Goal: Task Accomplishment & Management: Manage account settings

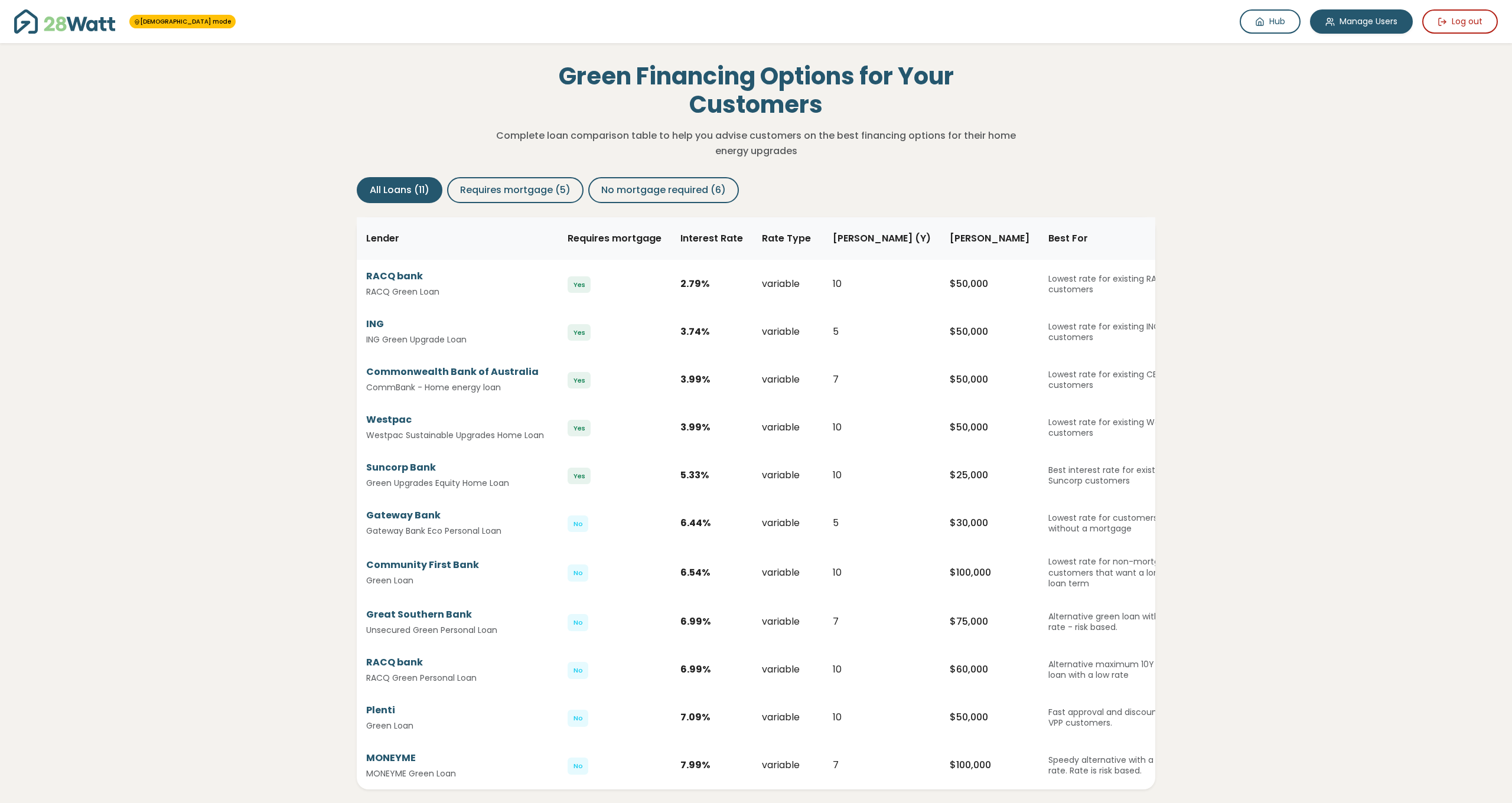
click at [110, 275] on div "GOD mode Hub Manage Users Log out Green Financing Options for Your Customers Co…" at bounding box center [756, 540] width 1512 height 1081
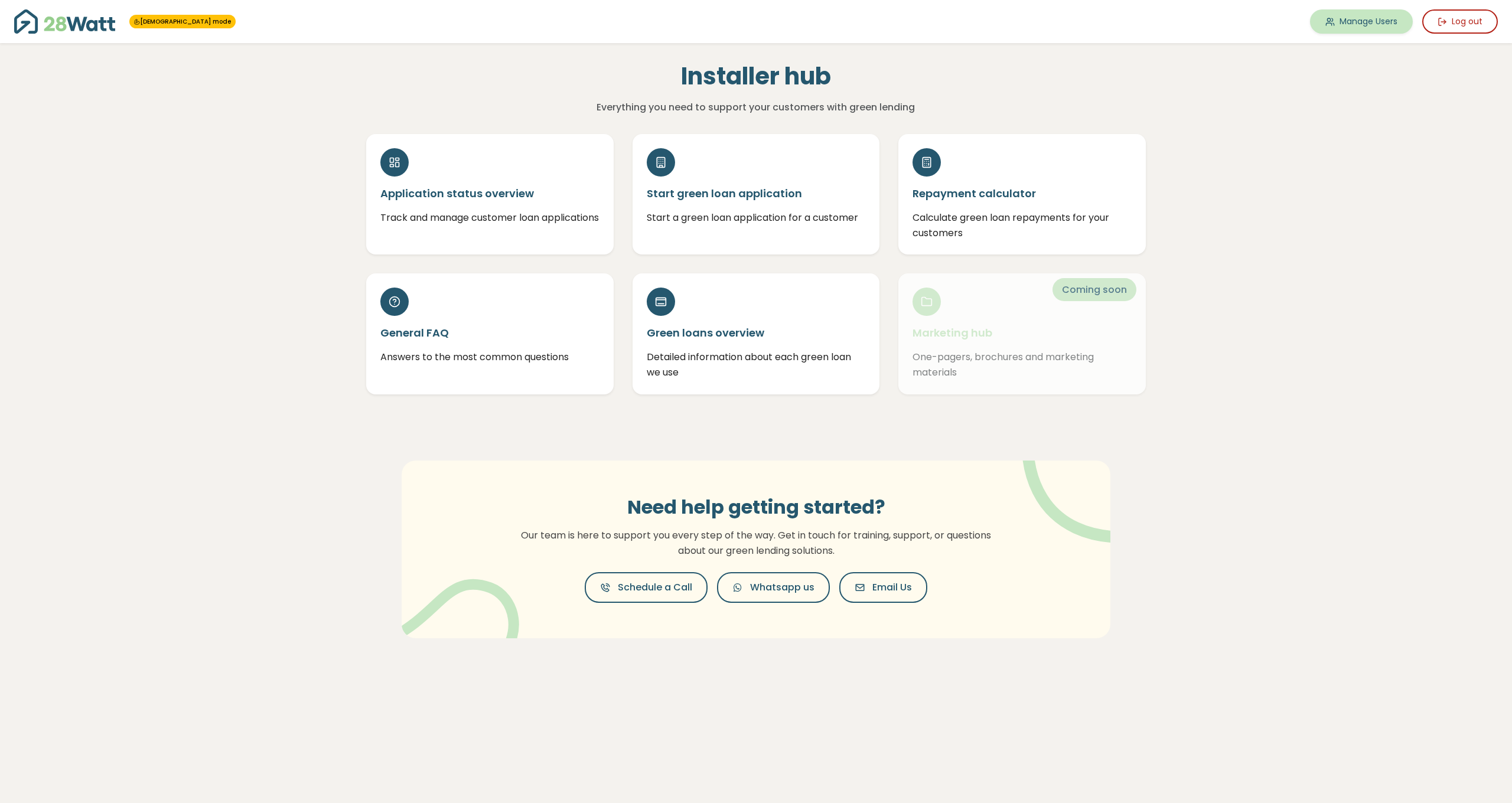
click at [1339, 13] on link "Manage Users" at bounding box center [1361, 22] width 102 height 24
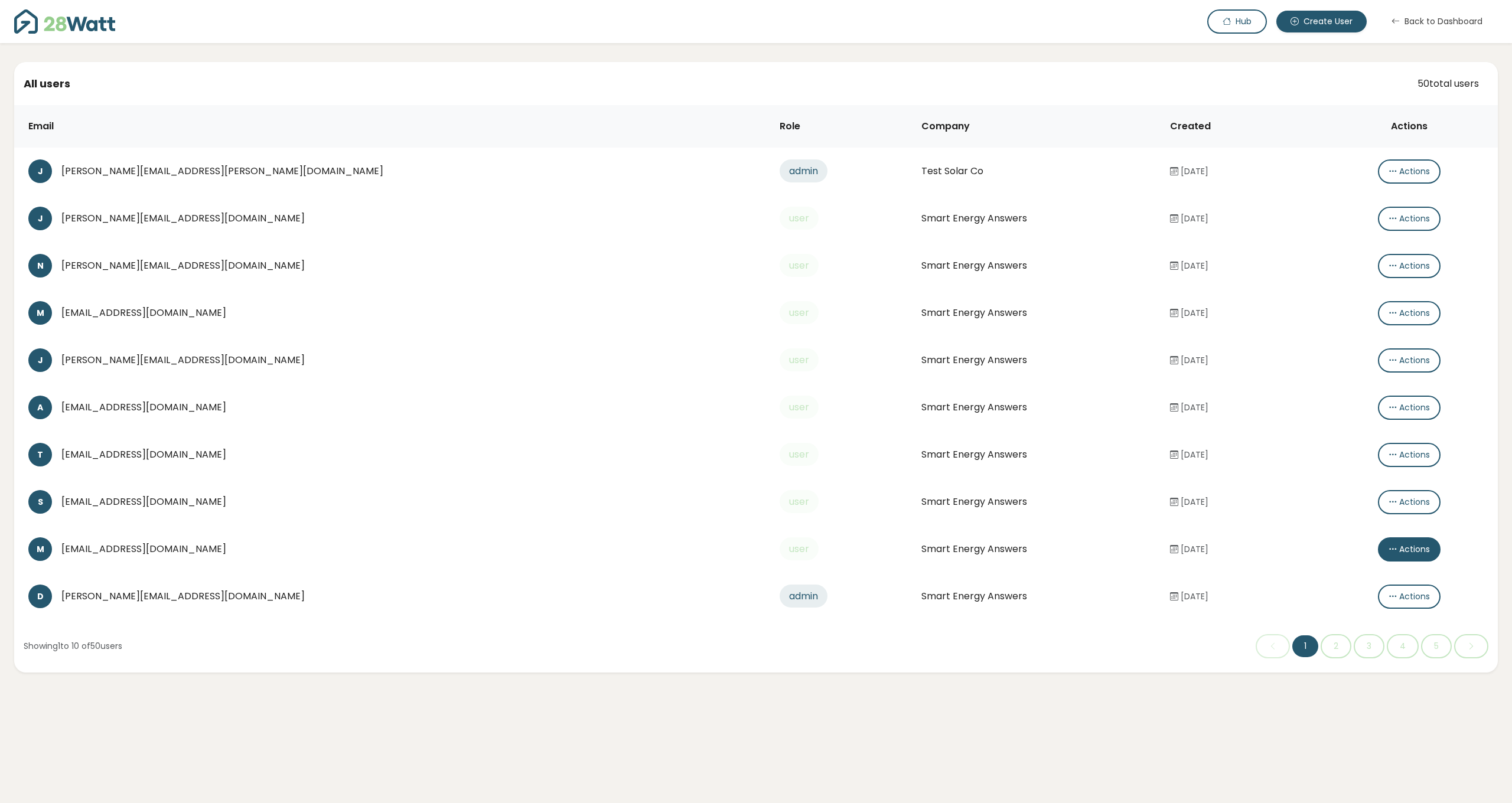
click at [1388, 547] on icon "button" at bounding box center [1392, 549] width 8 height 12
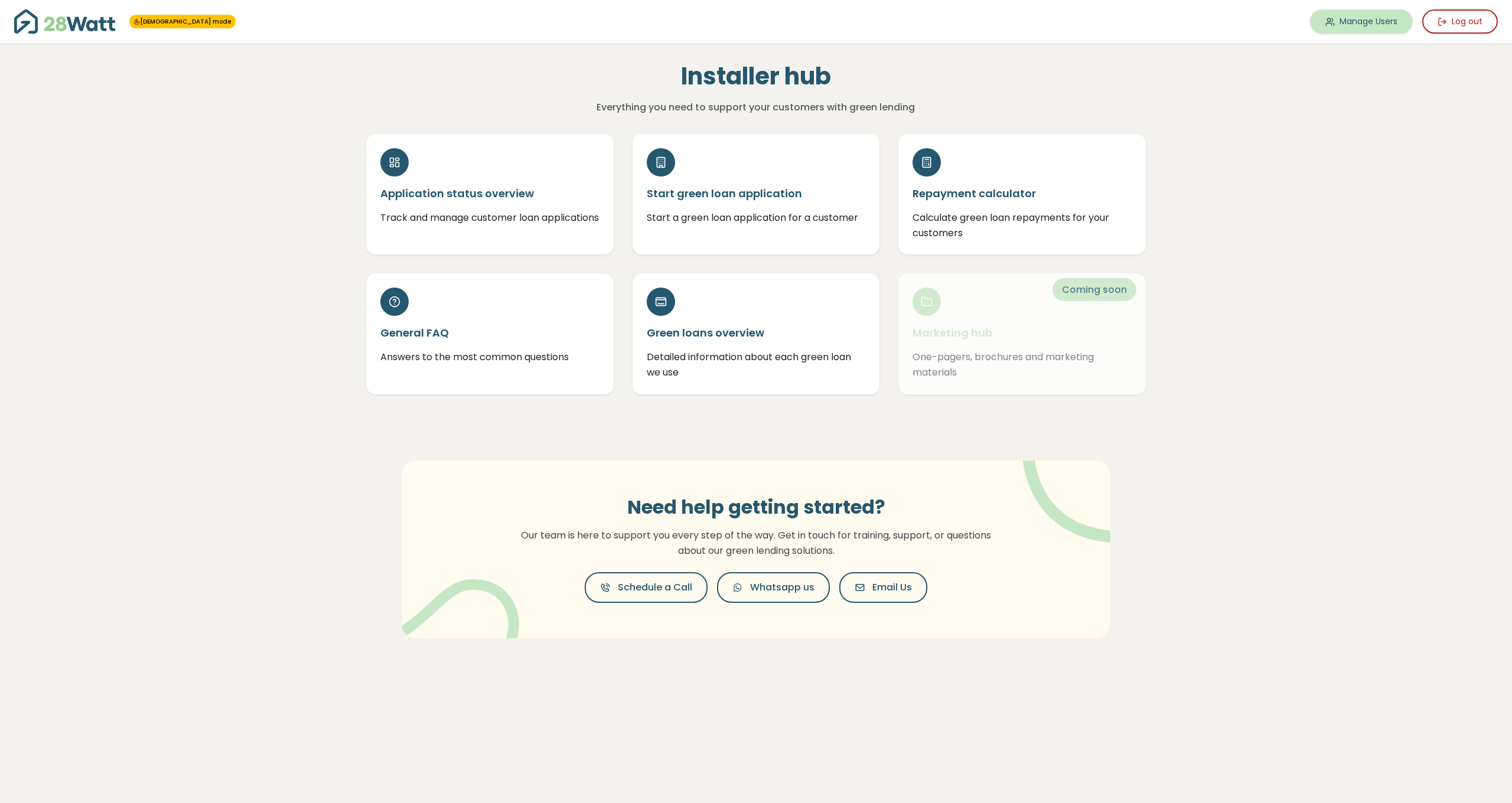
click at [1369, 27] on link "Manage Users" at bounding box center [1361, 22] width 102 height 24
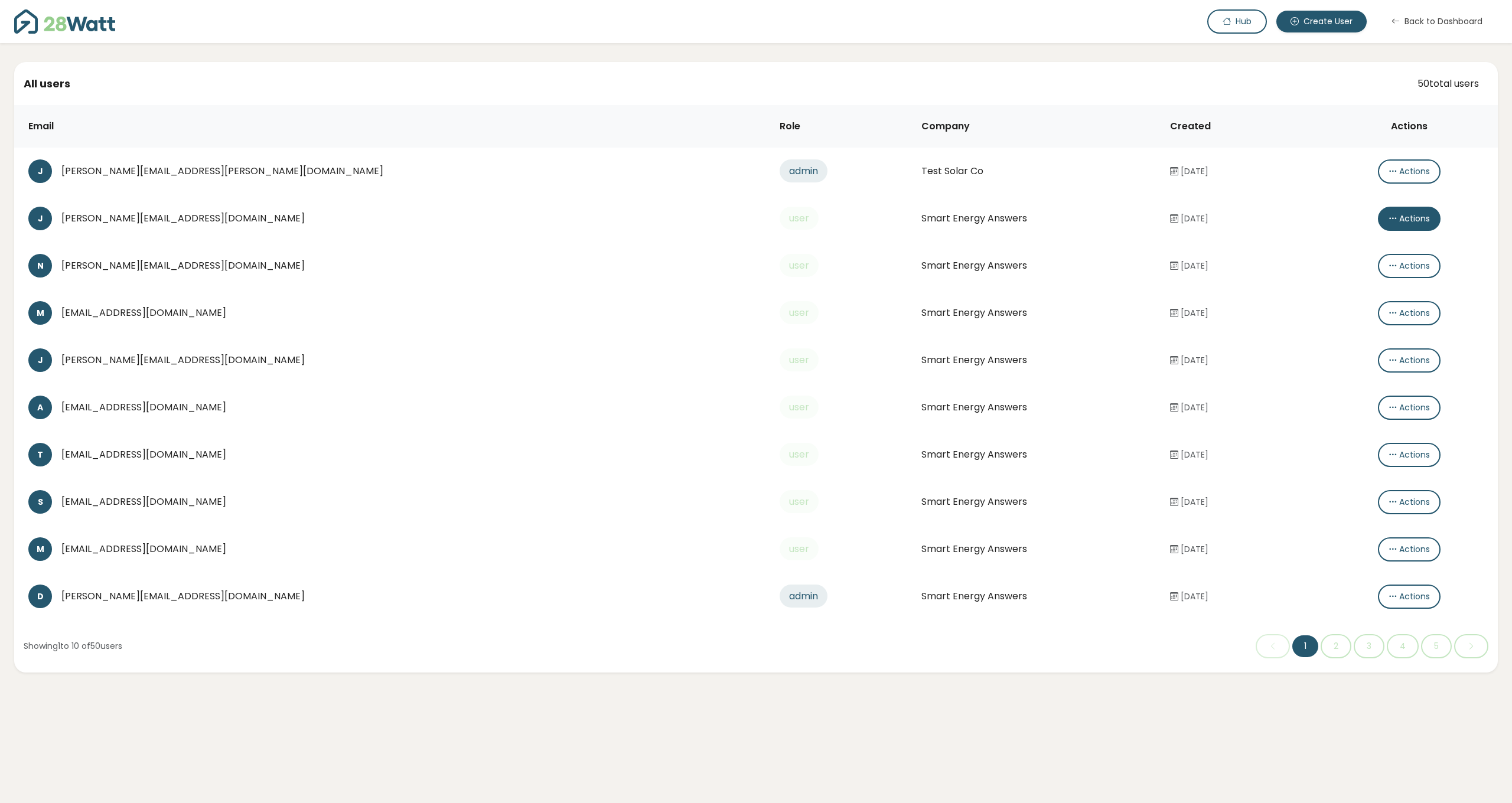
click at [1379, 216] on button "Actions" at bounding box center [1410, 219] width 62 height 24
click at [1393, 240] on button "Create password link" at bounding box center [1432, 242] width 132 height 24
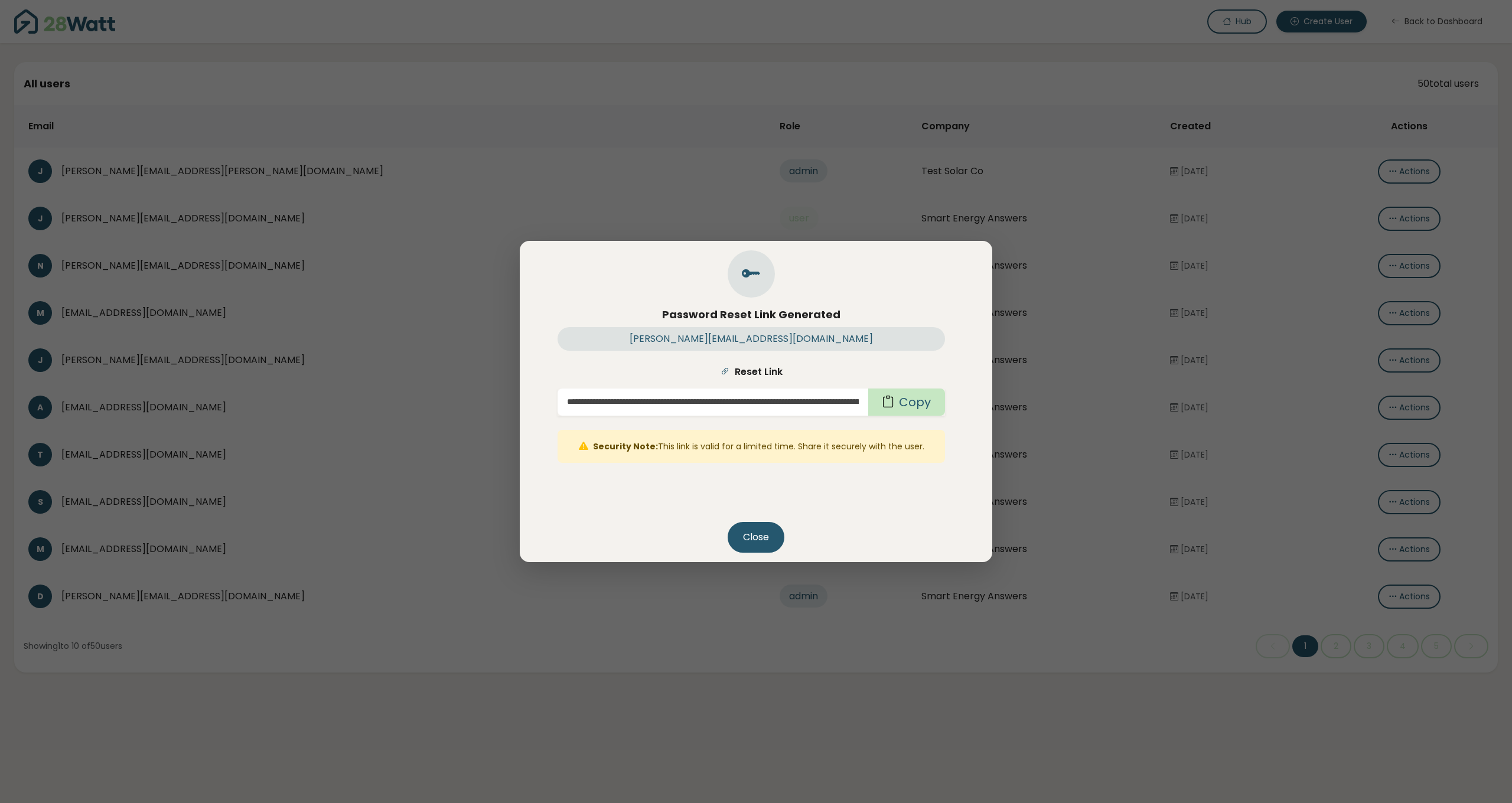
click at [902, 406] on button "Copy" at bounding box center [907, 402] width 77 height 27
click at [757, 540] on button "Close" at bounding box center [756, 537] width 57 height 31
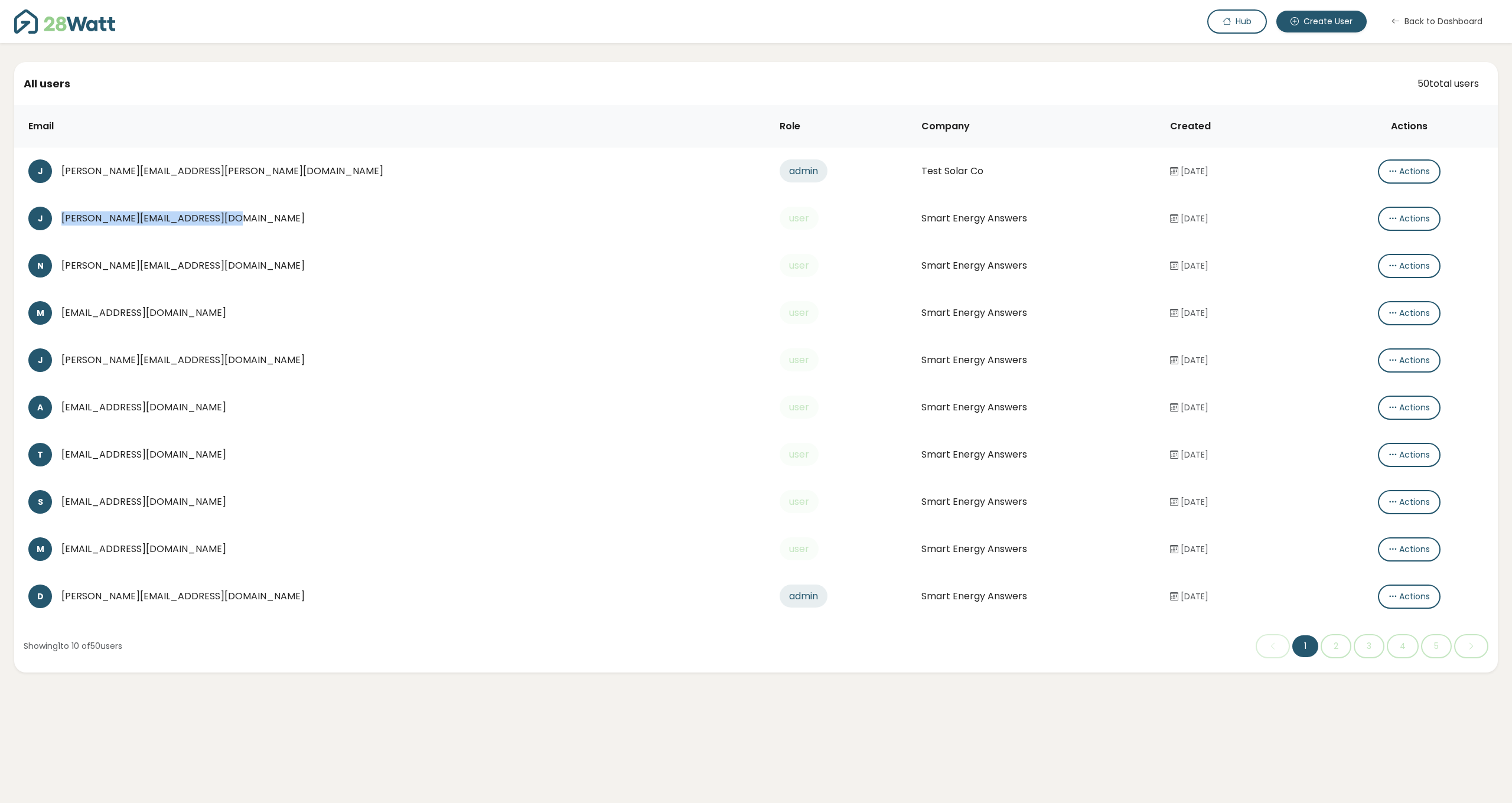
drag, startPoint x: 234, startPoint y: 218, endPoint x: 62, endPoint y: 221, distance: 172.0
click at [62, 221] on div "[PERSON_NAME][EMAIL_ADDRESS][DOMAIN_NAME]" at bounding box center [411, 218] width 700 height 14
copy div "[PERSON_NAME][EMAIL_ADDRESS][DOMAIN_NAME]"
drag, startPoint x: 233, startPoint y: 266, endPoint x: 64, endPoint y: 267, distance: 169.0
click at [64, 267] on div "[PERSON_NAME][EMAIL_ADDRESS][DOMAIN_NAME]" at bounding box center [411, 265] width 700 height 14
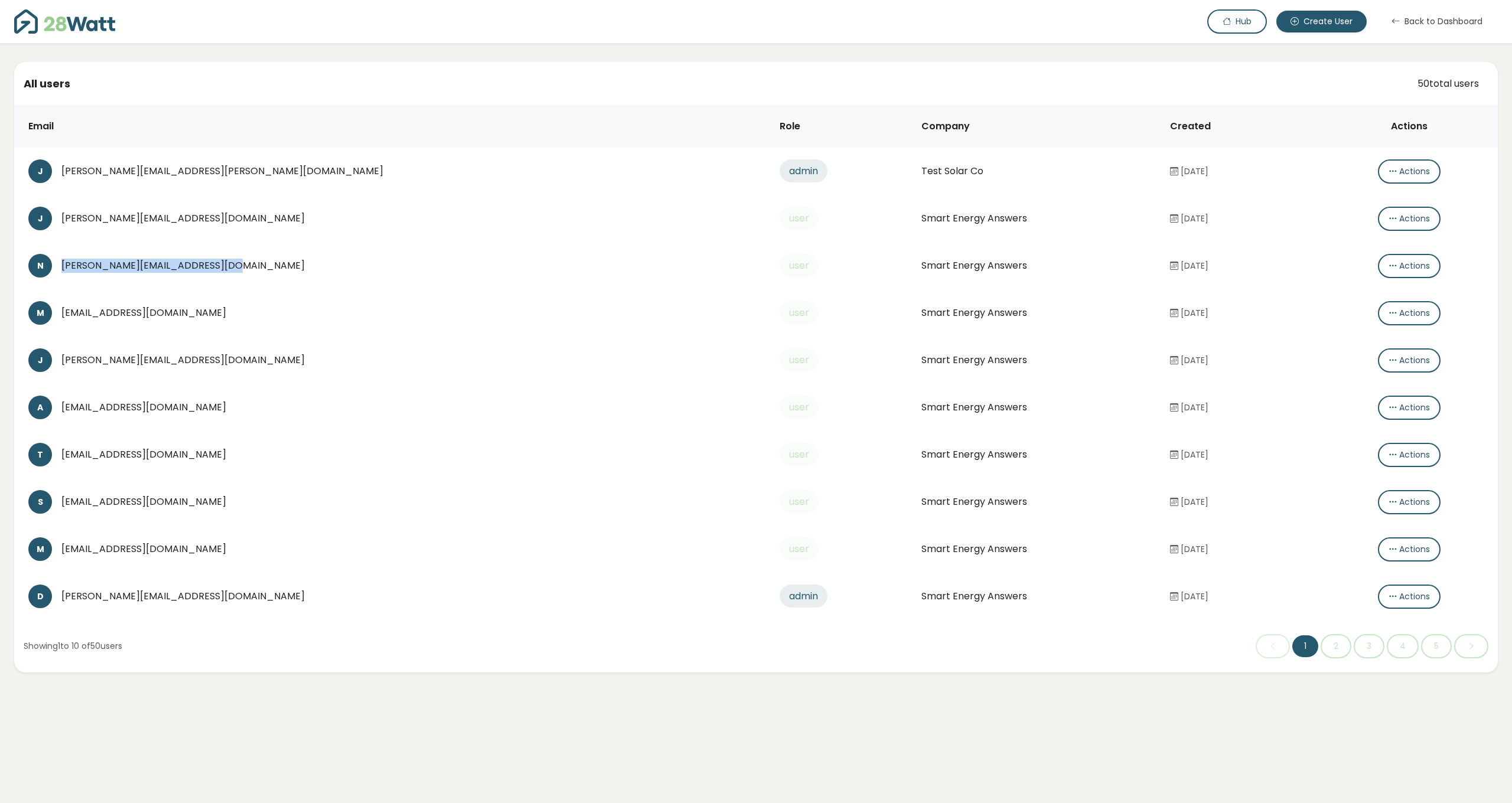
copy div "[PERSON_NAME][EMAIL_ADDRESS][DOMAIN_NAME]"
click at [1388, 266] on icon "button" at bounding box center [1392, 265] width 8 height 12
click at [1385, 290] on button "Create password link" at bounding box center [1432, 290] width 132 height 24
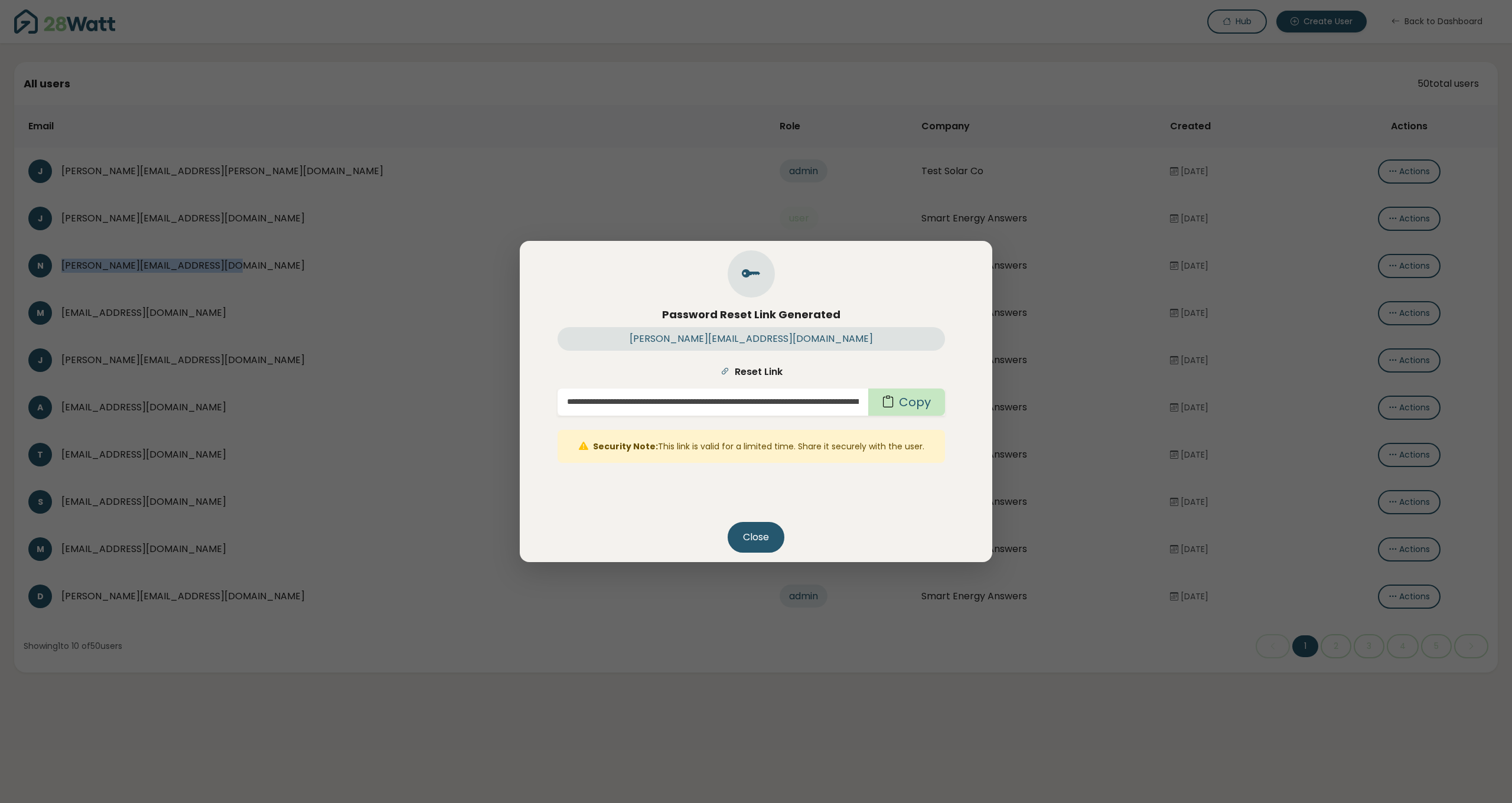
click at [933, 405] on button "Copy" at bounding box center [907, 402] width 77 height 27
click at [758, 540] on button "Close" at bounding box center [756, 537] width 57 height 31
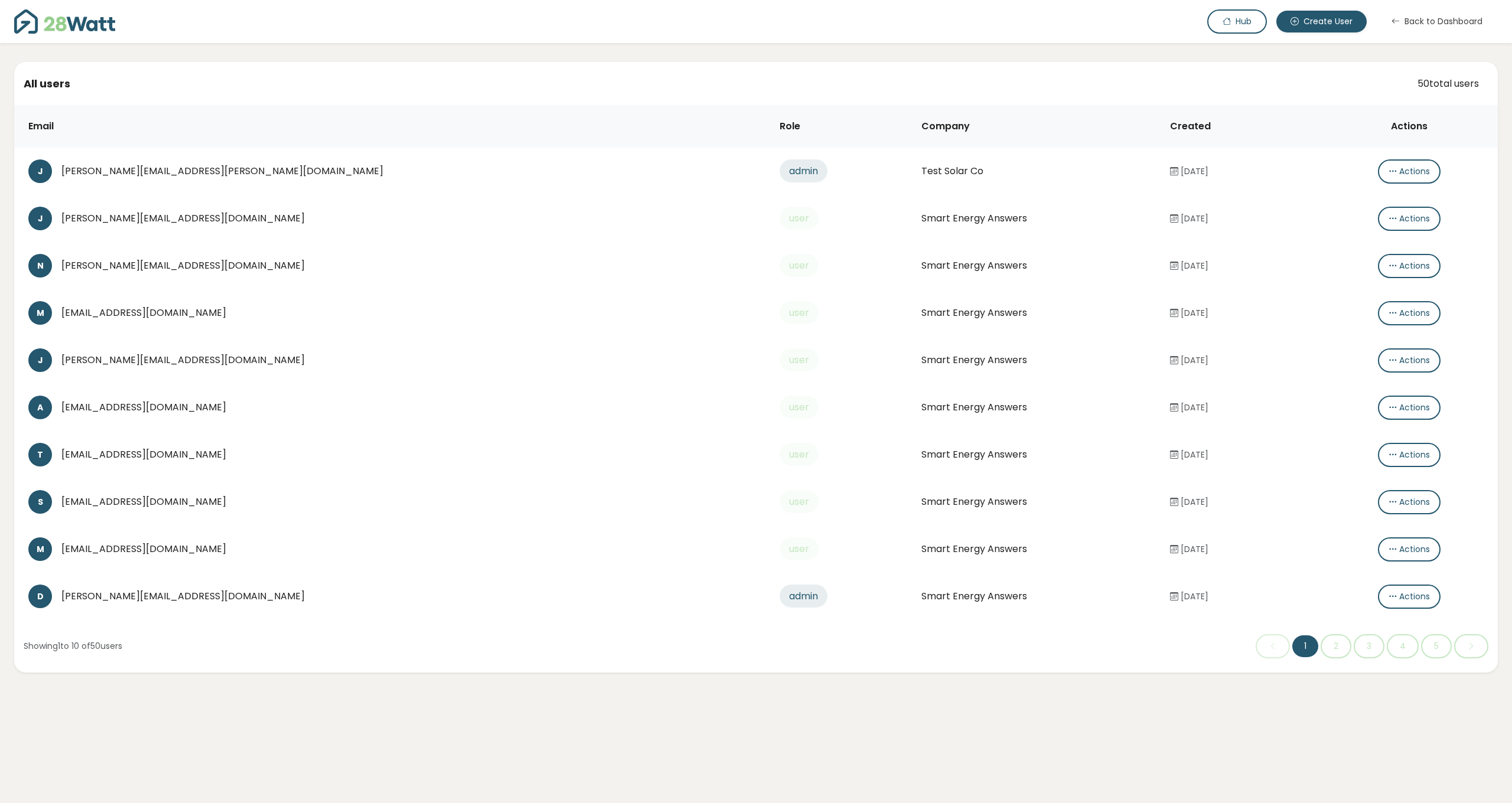
click at [194, 311] on div "[EMAIL_ADDRESS][DOMAIN_NAME]" at bounding box center [411, 313] width 700 height 14
click at [192, 314] on div "[EMAIL_ADDRESS][DOMAIN_NAME]" at bounding box center [411, 313] width 700 height 14
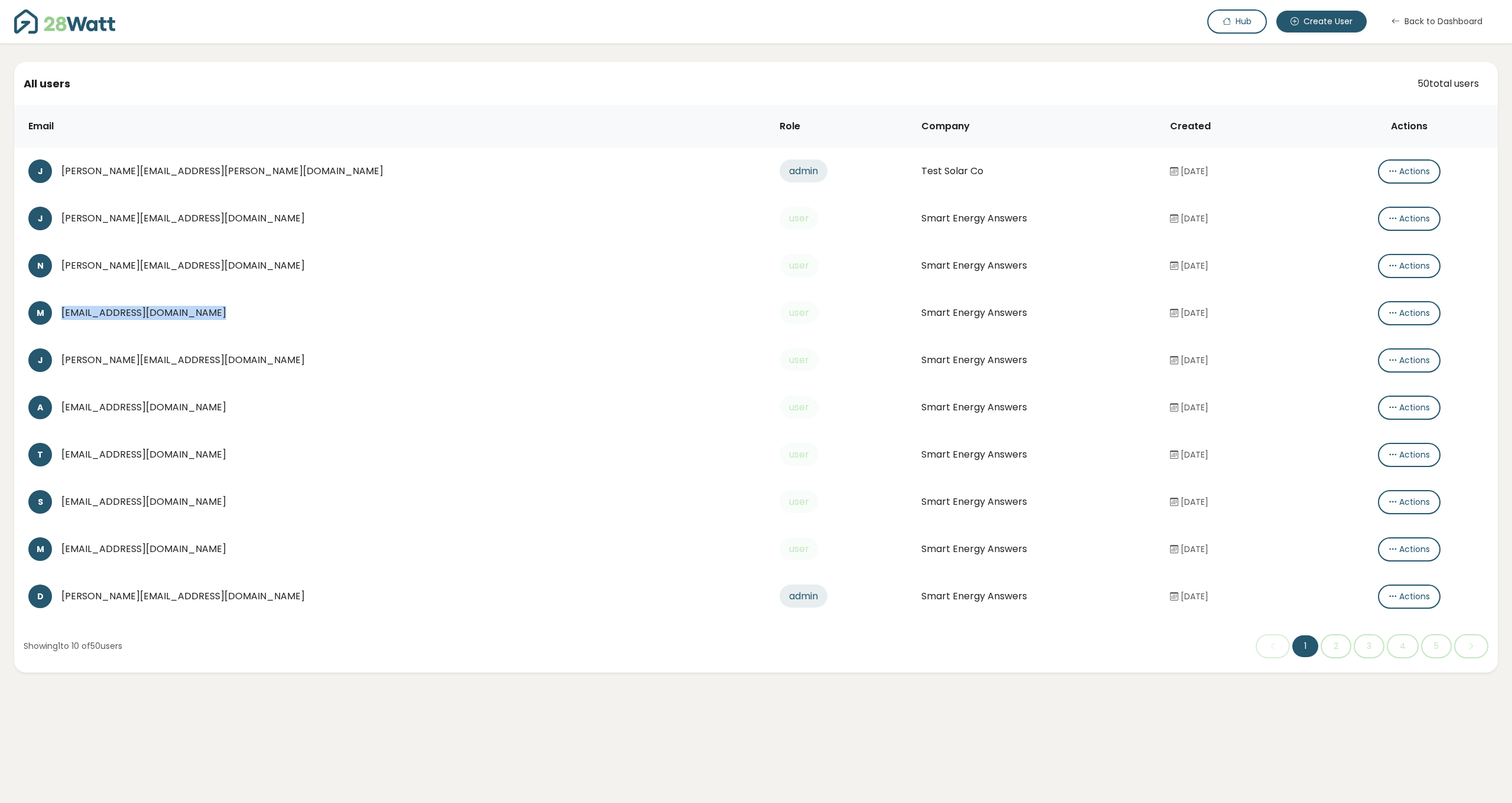
click at [232, 314] on div "[EMAIL_ADDRESS][DOMAIN_NAME]" at bounding box center [411, 313] width 700 height 14
click at [237, 314] on div "[EMAIL_ADDRESS][DOMAIN_NAME]" at bounding box center [411, 313] width 700 height 14
click at [239, 294] on td "M manu@smartenergyanswers.com.au" at bounding box center [392, 313] width 756 height 47
click at [1389, 312] on button "Actions" at bounding box center [1410, 313] width 62 height 24
click at [1383, 335] on icon at bounding box center [1380, 337] width 10 height 14
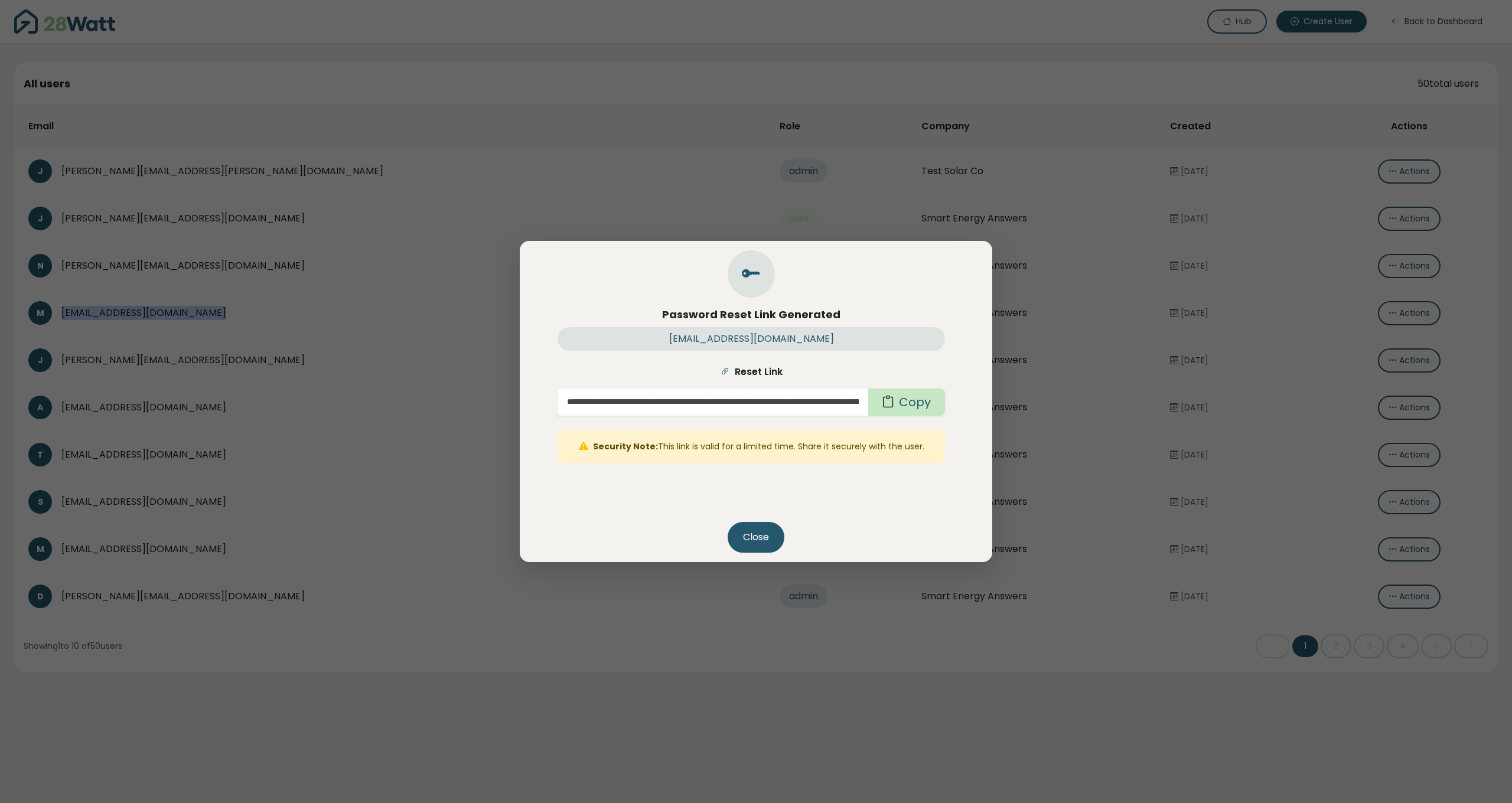
click at [935, 402] on button "Copy" at bounding box center [907, 402] width 77 height 27
click at [748, 536] on button "Close" at bounding box center [756, 537] width 57 height 31
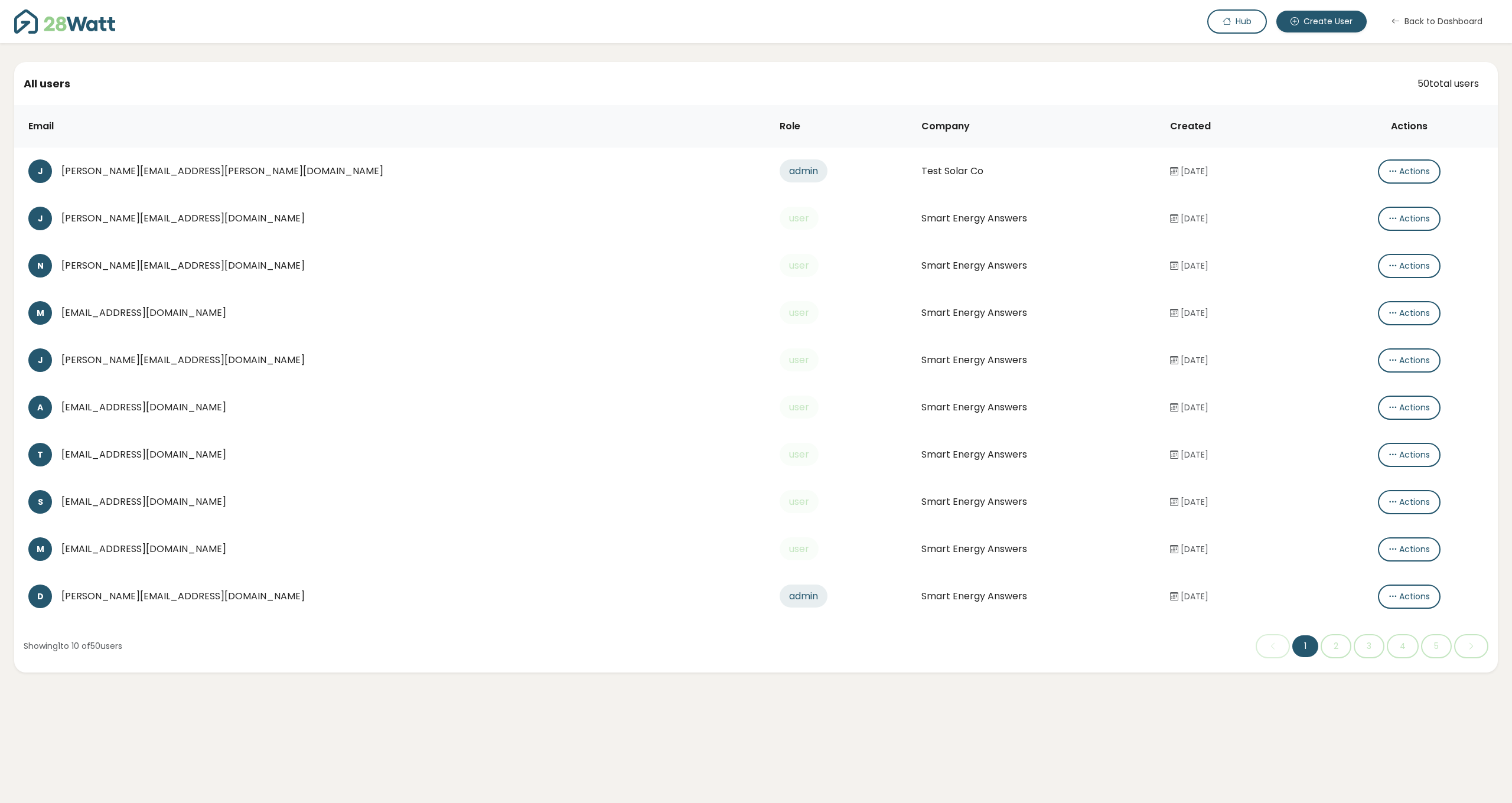
click at [208, 363] on div "[PERSON_NAME][EMAIL_ADDRESS][DOMAIN_NAME]" at bounding box center [411, 360] width 700 height 14
click at [1388, 360] on icon "button" at bounding box center [1392, 360] width 8 height 12
click at [1381, 382] on icon at bounding box center [1380, 384] width 10 height 14
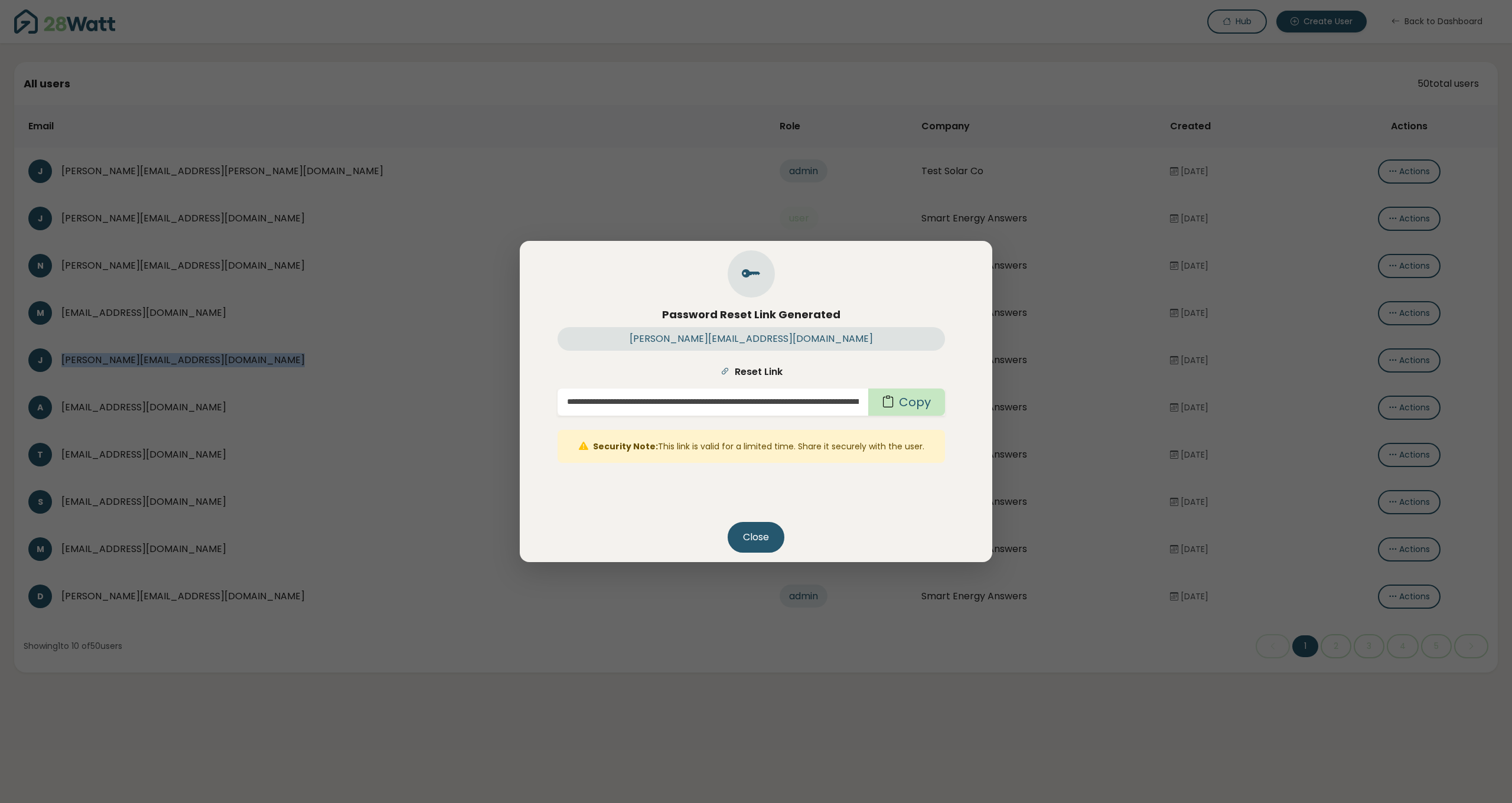
click at [902, 407] on button "Copy" at bounding box center [907, 402] width 77 height 27
click at [141, 415] on div "**********" at bounding box center [756, 402] width 1512 height 803
click at [743, 527] on button "Close" at bounding box center [756, 537] width 57 height 31
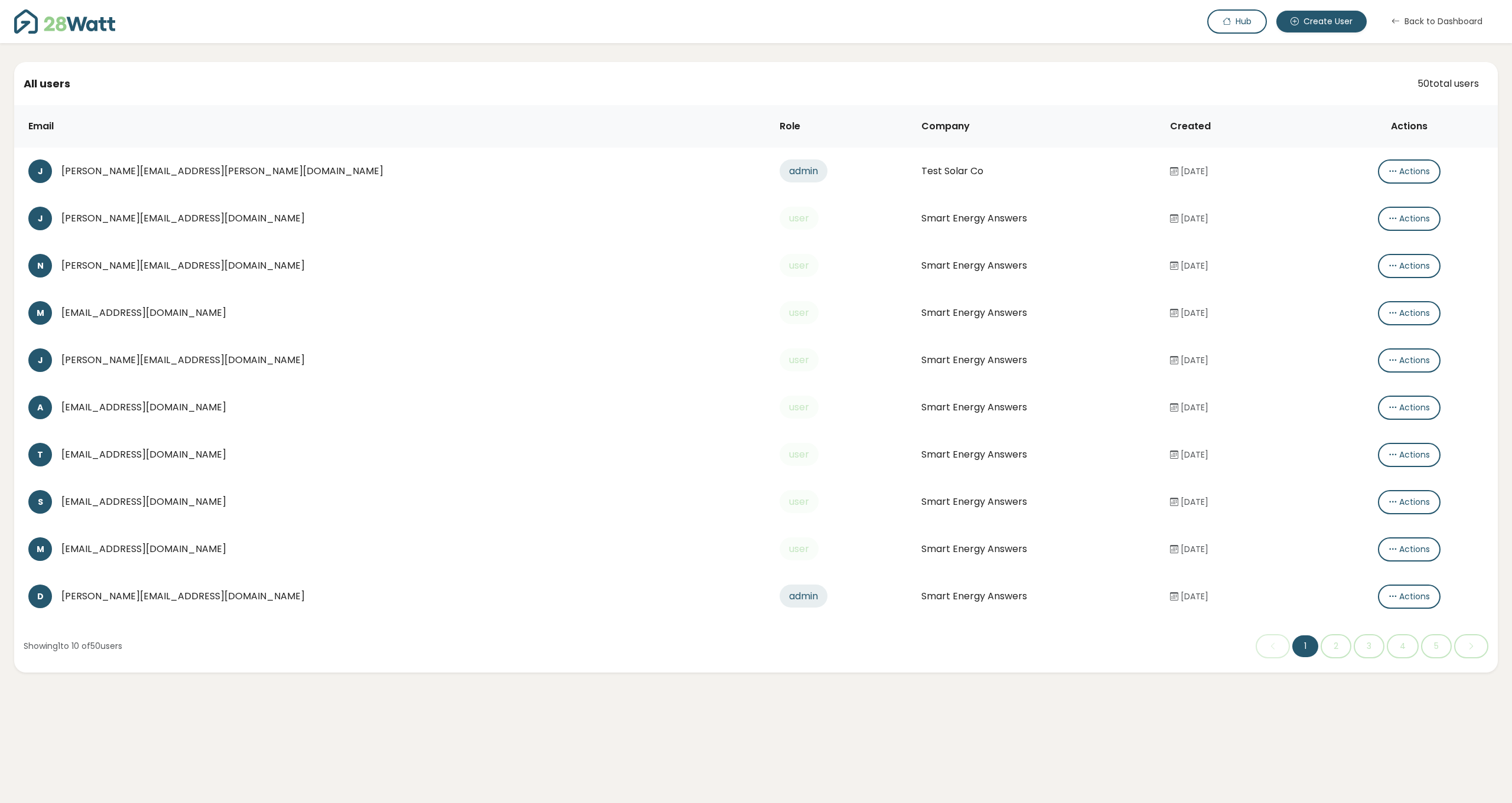
click at [136, 408] on div "[EMAIL_ADDRESS][DOMAIN_NAME]" at bounding box center [411, 407] width 700 height 14
click at [1388, 407] on icon "button" at bounding box center [1392, 407] width 8 height 12
click at [1385, 429] on button "Create password link" at bounding box center [1432, 431] width 132 height 24
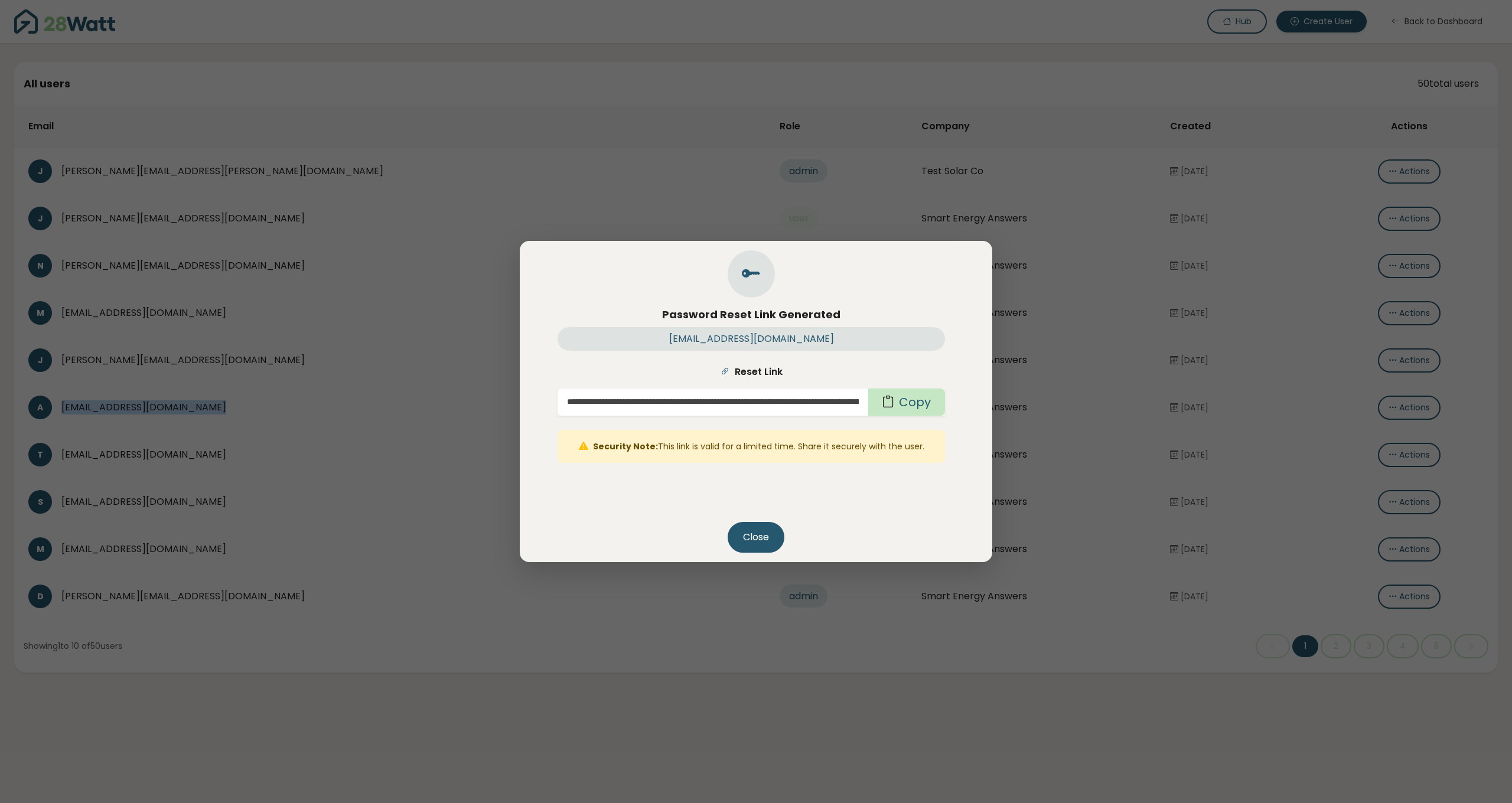
click at [905, 403] on button "Copy" at bounding box center [907, 402] width 77 height 27
click at [756, 542] on button "Close" at bounding box center [756, 537] width 57 height 31
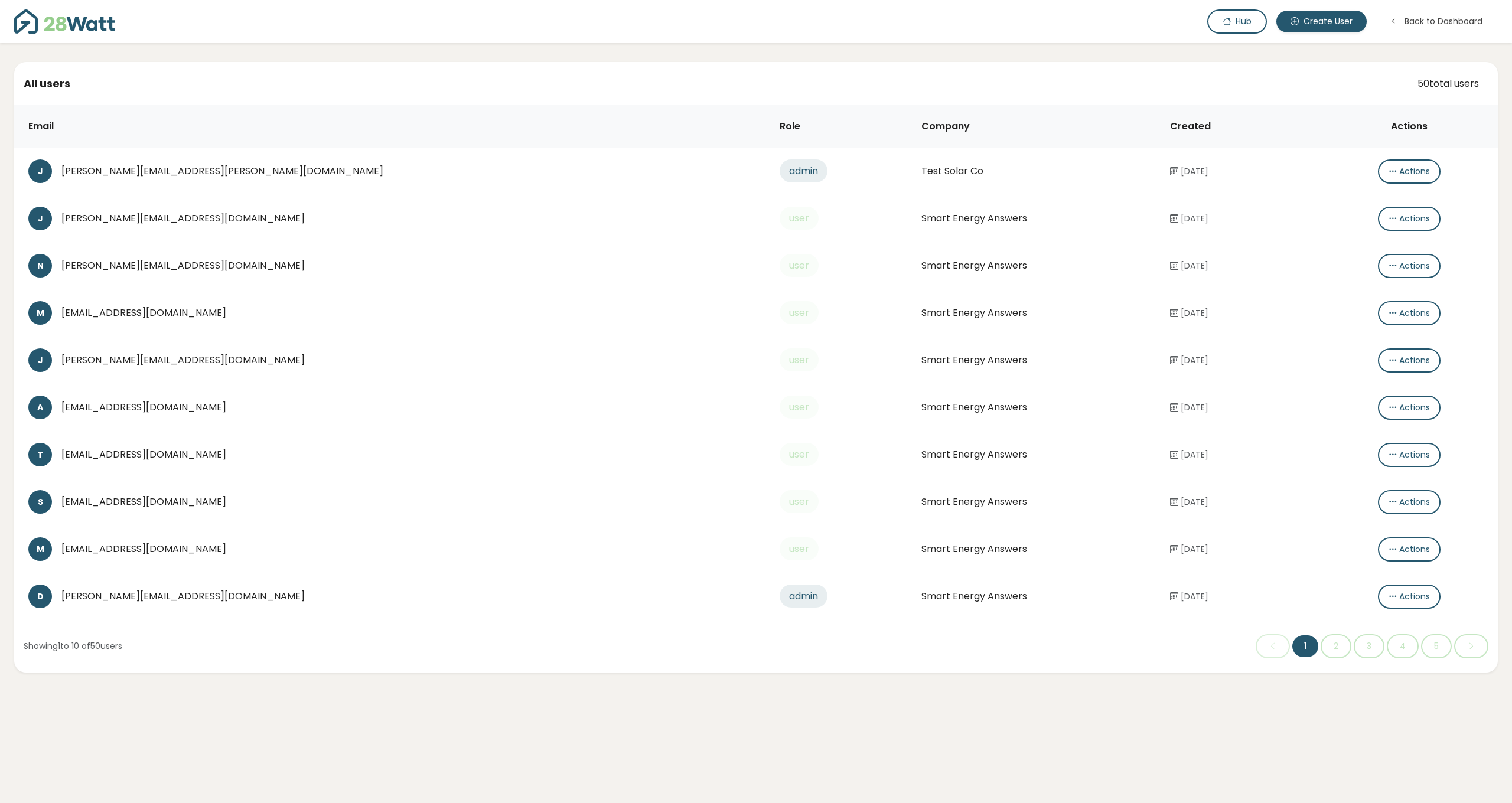
click at [199, 455] on div "[EMAIL_ADDRESS][DOMAIN_NAME]" at bounding box center [411, 454] width 700 height 14
click at [1388, 456] on icon "button" at bounding box center [1392, 454] width 8 height 12
click at [1388, 478] on button "Create password link" at bounding box center [1432, 478] width 132 height 24
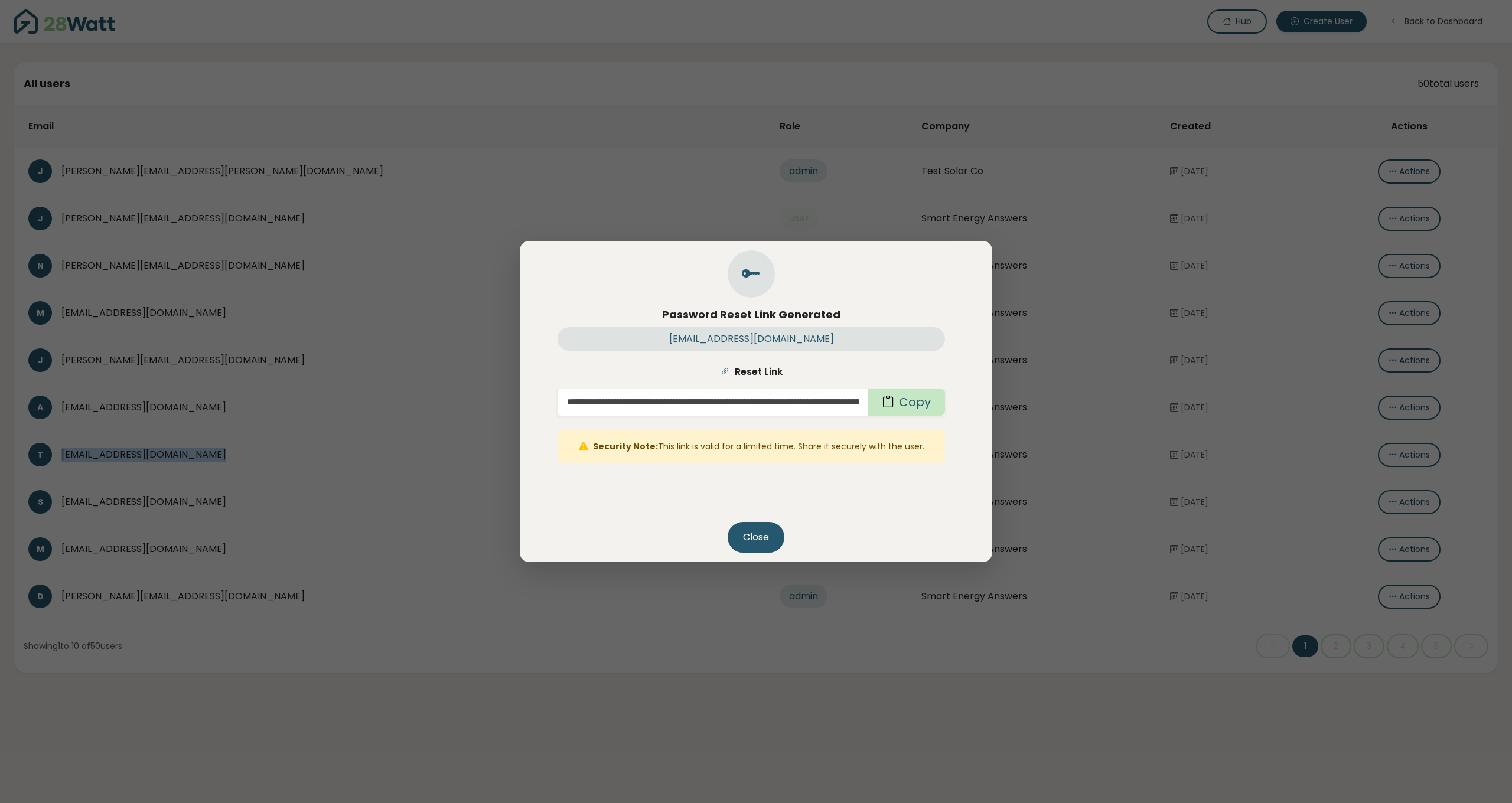
click at [906, 405] on button "Copy" at bounding box center [907, 402] width 77 height 27
click at [752, 544] on button "Close" at bounding box center [756, 537] width 57 height 31
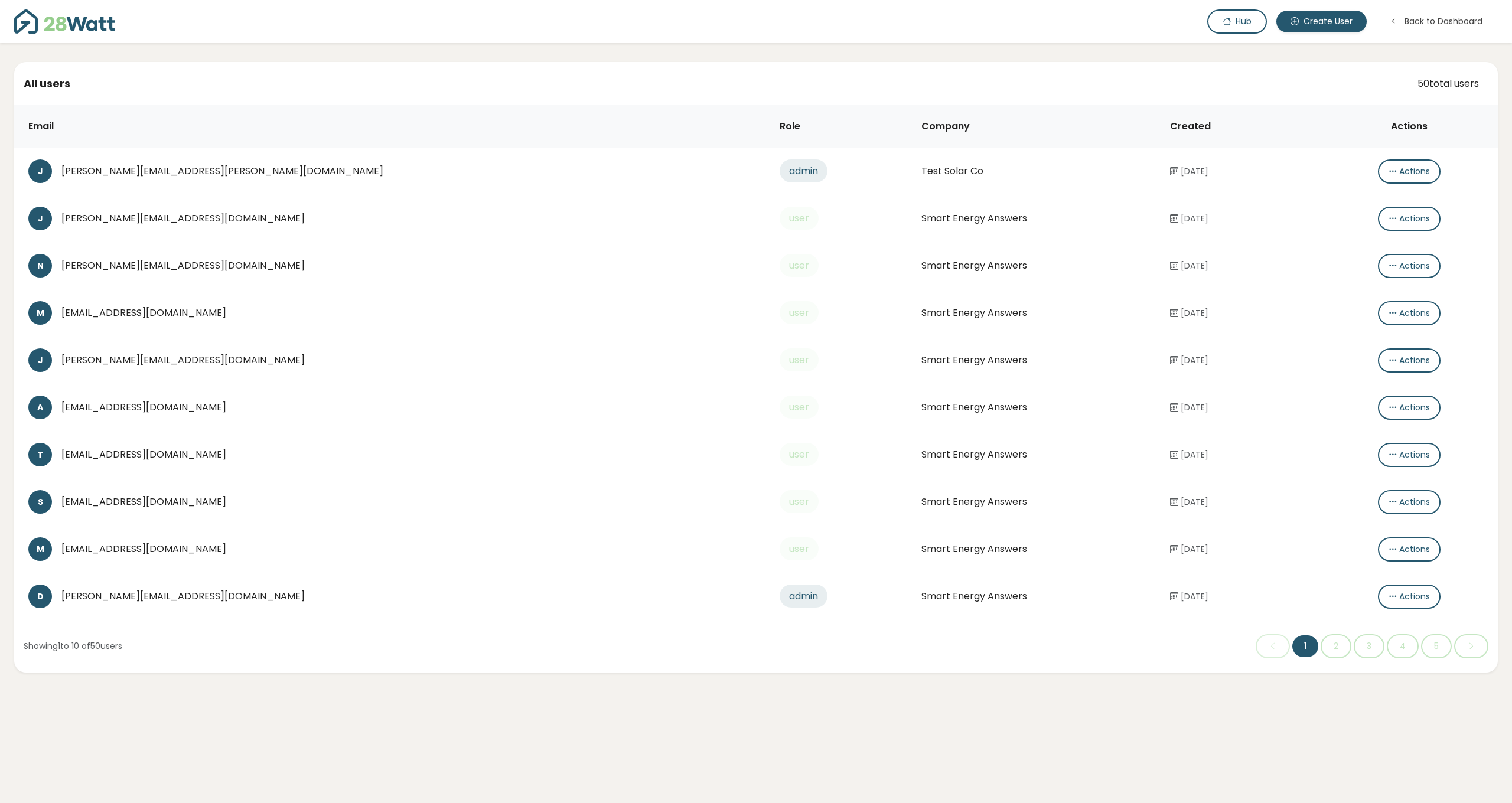
click at [224, 501] on div "[EMAIL_ADDRESS][DOMAIN_NAME]" at bounding box center [411, 502] width 700 height 14
click at [1388, 505] on icon "button" at bounding box center [1392, 501] width 8 height 12
click at [1383, 526] on icon at bounding box center [1380, 526] width 10 height 14
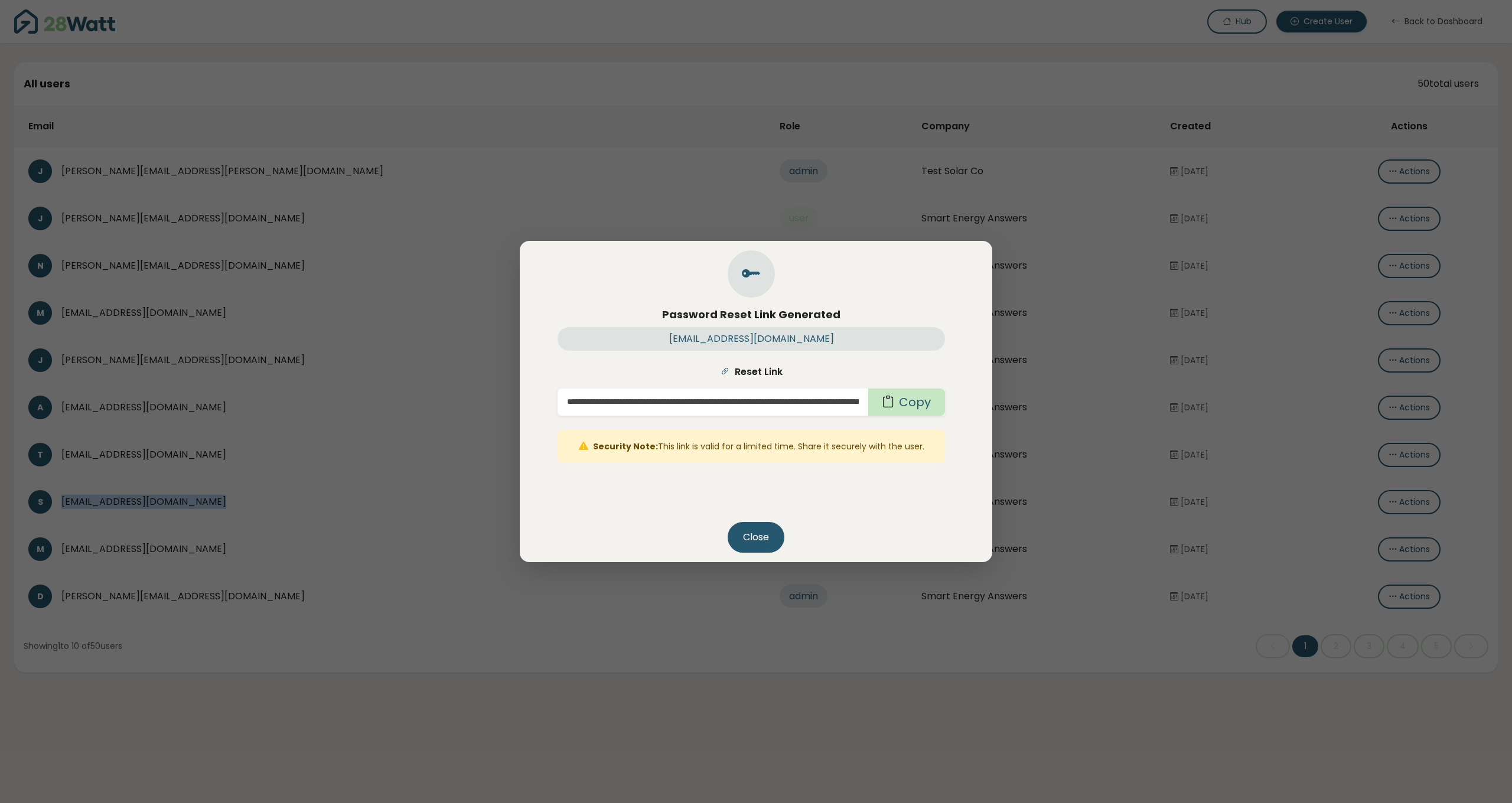
click at [928, 407] on button "Copy" at bounding box center [907, 402] width 77 height 27
click at [749, 538] on button "Close" at bounding box center [756, 537] width 57 height 31
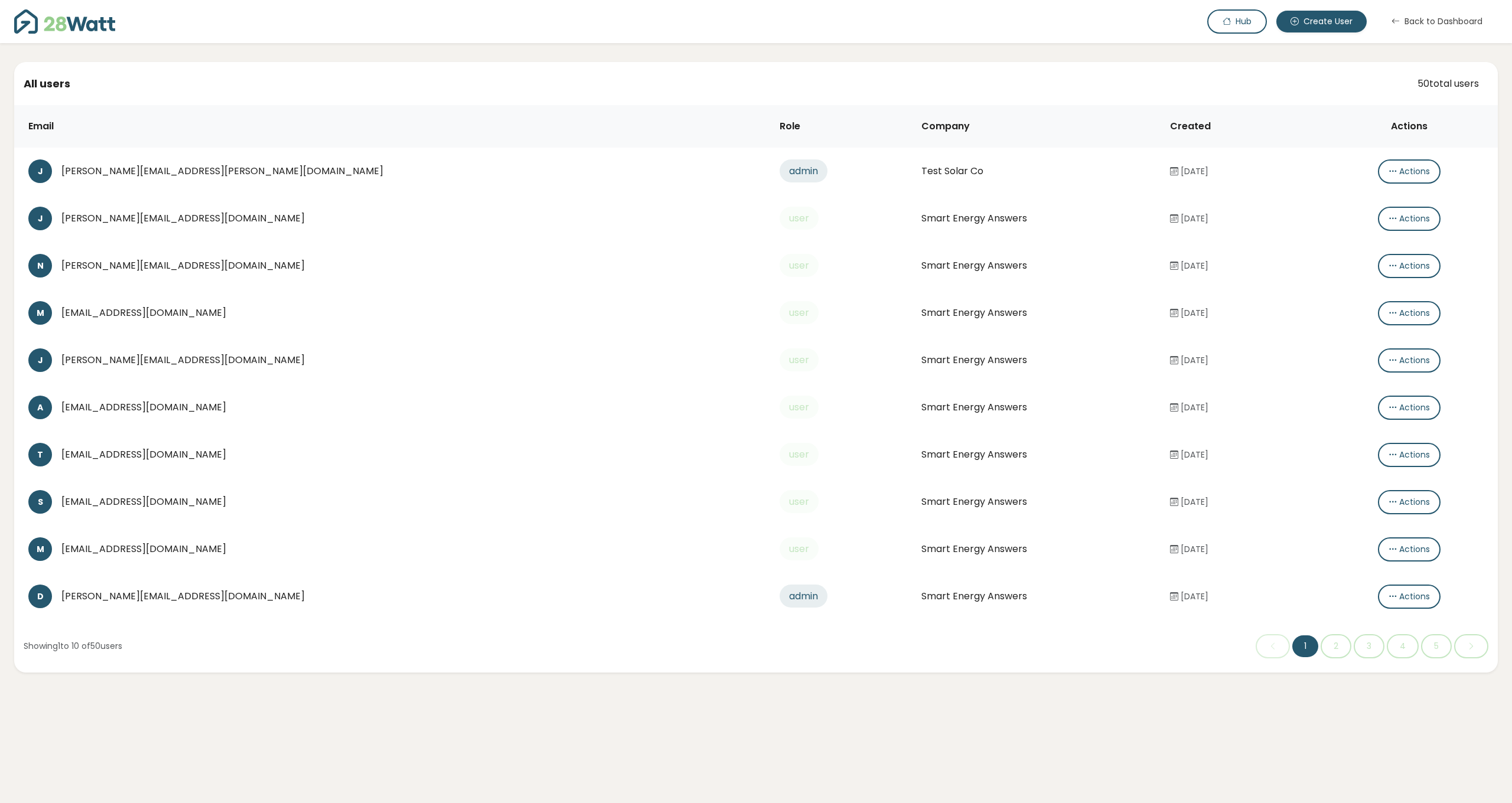
click at [190, 550] on div "[EMAIL_ADDRESS][DOMAIN_NAME]" at bounding box center [411, 549] width 700 height 14
click at [1388, 550] on icon "button" at bounding box center [1392, 549] width 8 height 12
click at [1383, 569] on icon at bounding box center [1380, 573] width 10 height 14
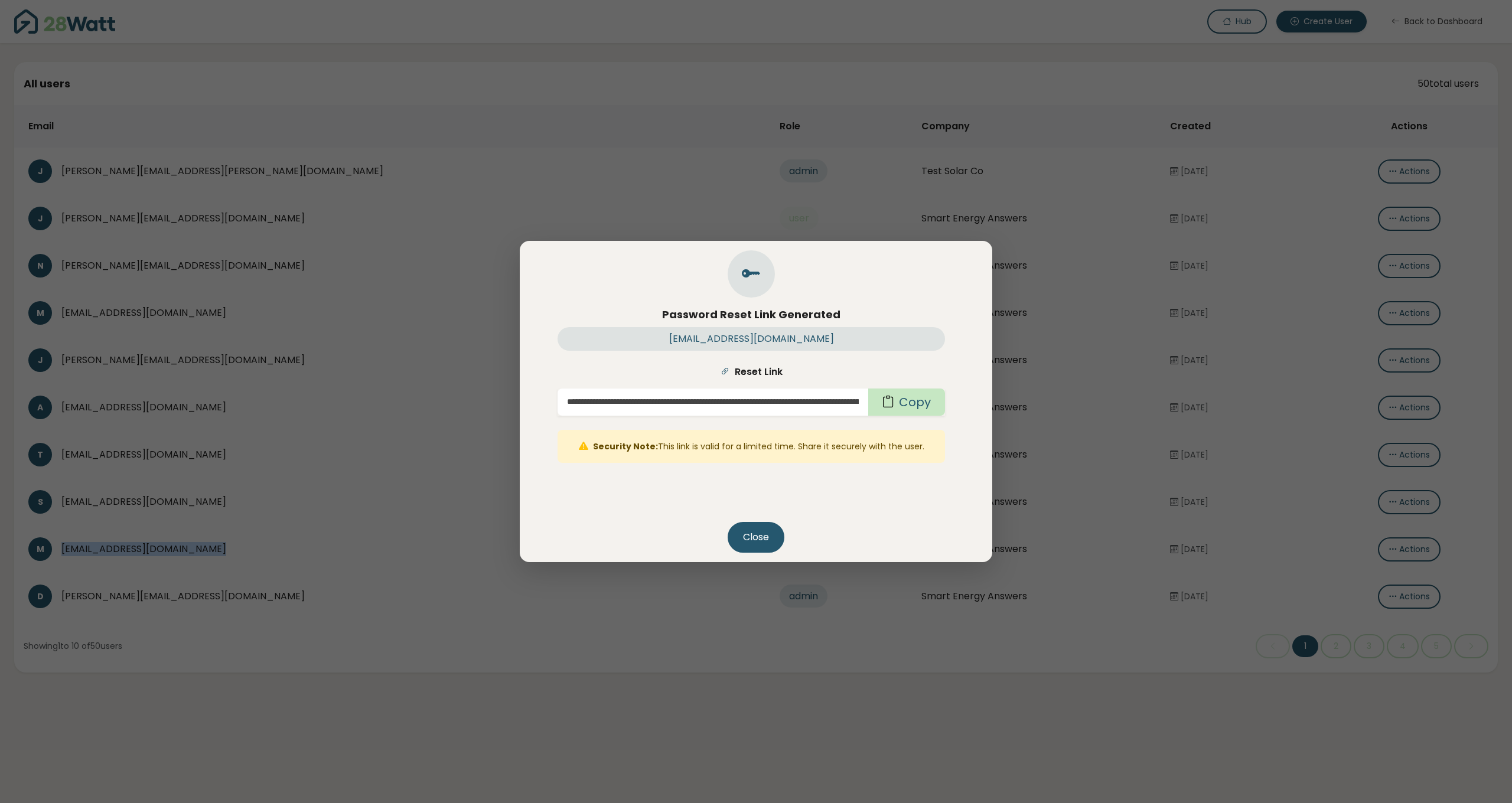
click at [928, 407] on button "Copy" at bounding box center [907, 402] width 77 height 27
click at [752, 538] on button "Close" at bounding box center [756, 537] width 57 height 31
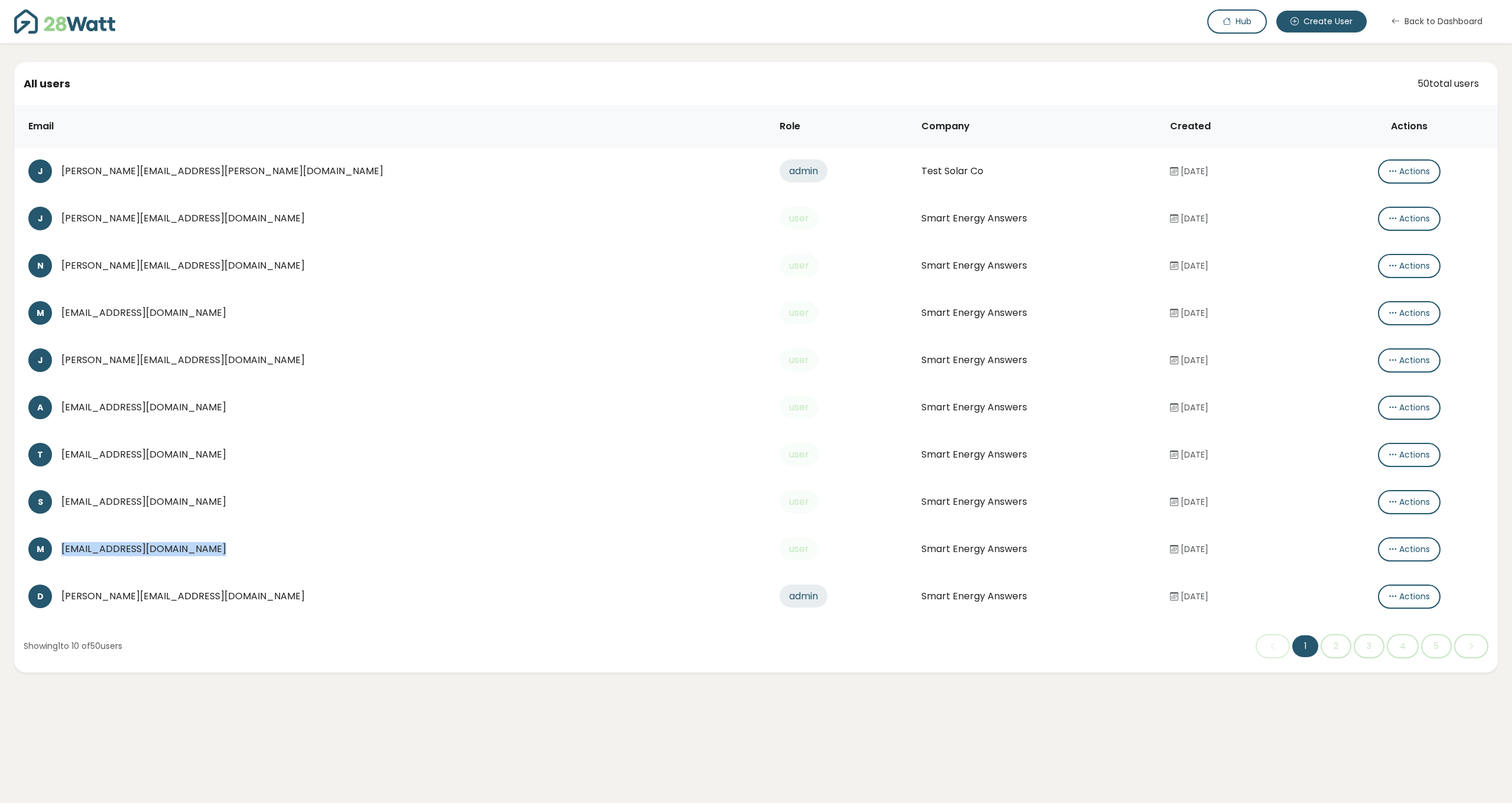
click at [214, 541] on div "M mark@smartenergyanswers.com.au" at bounding box center [395, 548] width 733 height 24
drag, startPoint x: 233, startPoint y: 548, endPoint x: 66, endPoint y: 548, distance: 167.0
click at [66, 548] on div "[EMAIL_ADDRESS][DOMAIN_NAME]" at bounding box center [411, 549] width 700 height 14
copy div "[EMAIL_ADDRESS][DOMAIN_NAME]"
click at [211, 546] on div "[EMAIL_ADDRESS][DOMAIN_NAME]" at bounding box center [411, 549] width 700 height 14
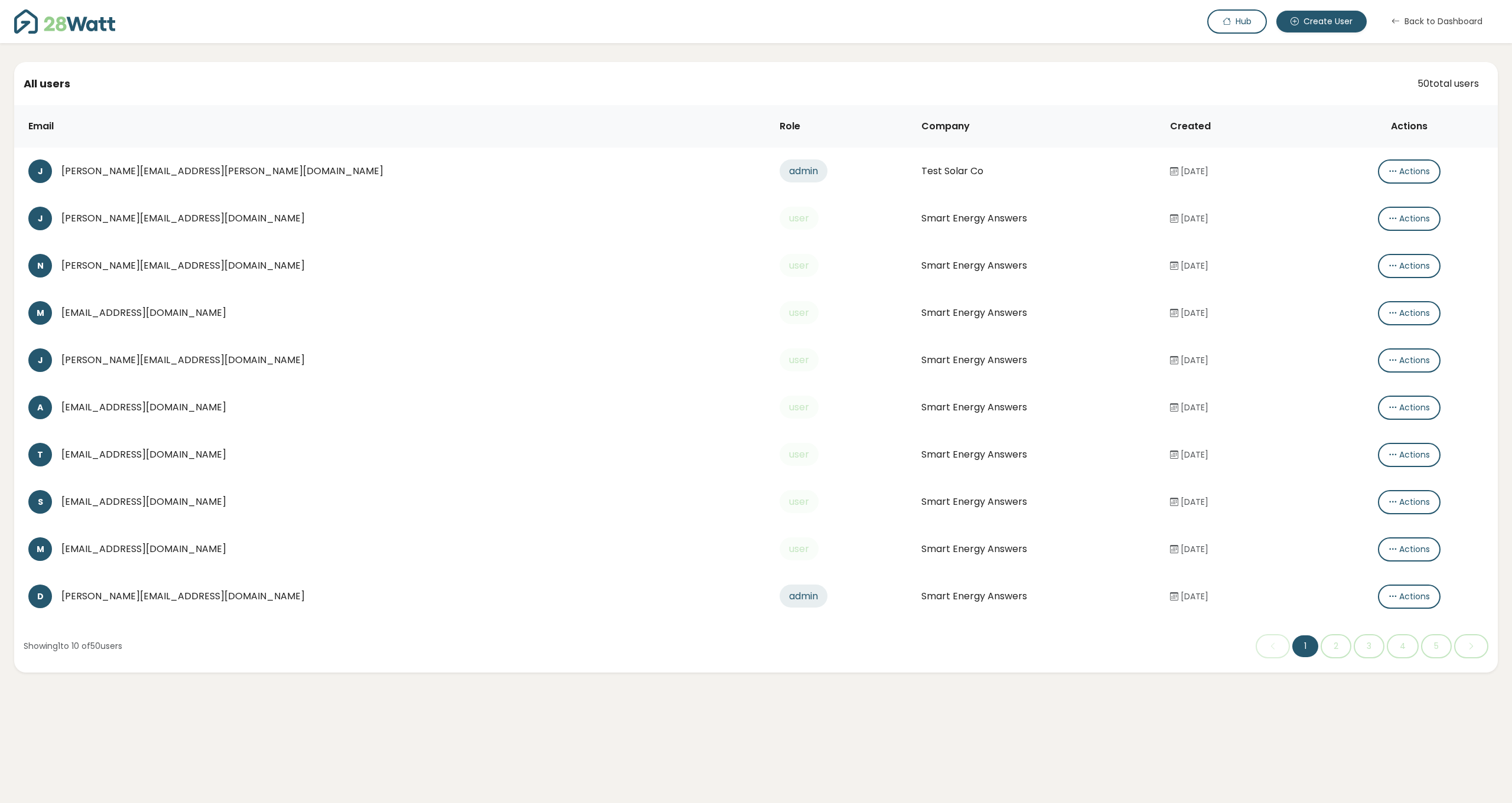
click at [206, 548] on div "[EMAIL_ADDRESS][DOMAIN_NAME]" at bounding box center [411, 549] width 700 height 14
click at [1378, 552] on button "Actions" at bounding box center [1410, 549] width 62 height 24
click at [1387, 571] on button "Create password link" at bounding box center [1432, 573] width 132 height 24
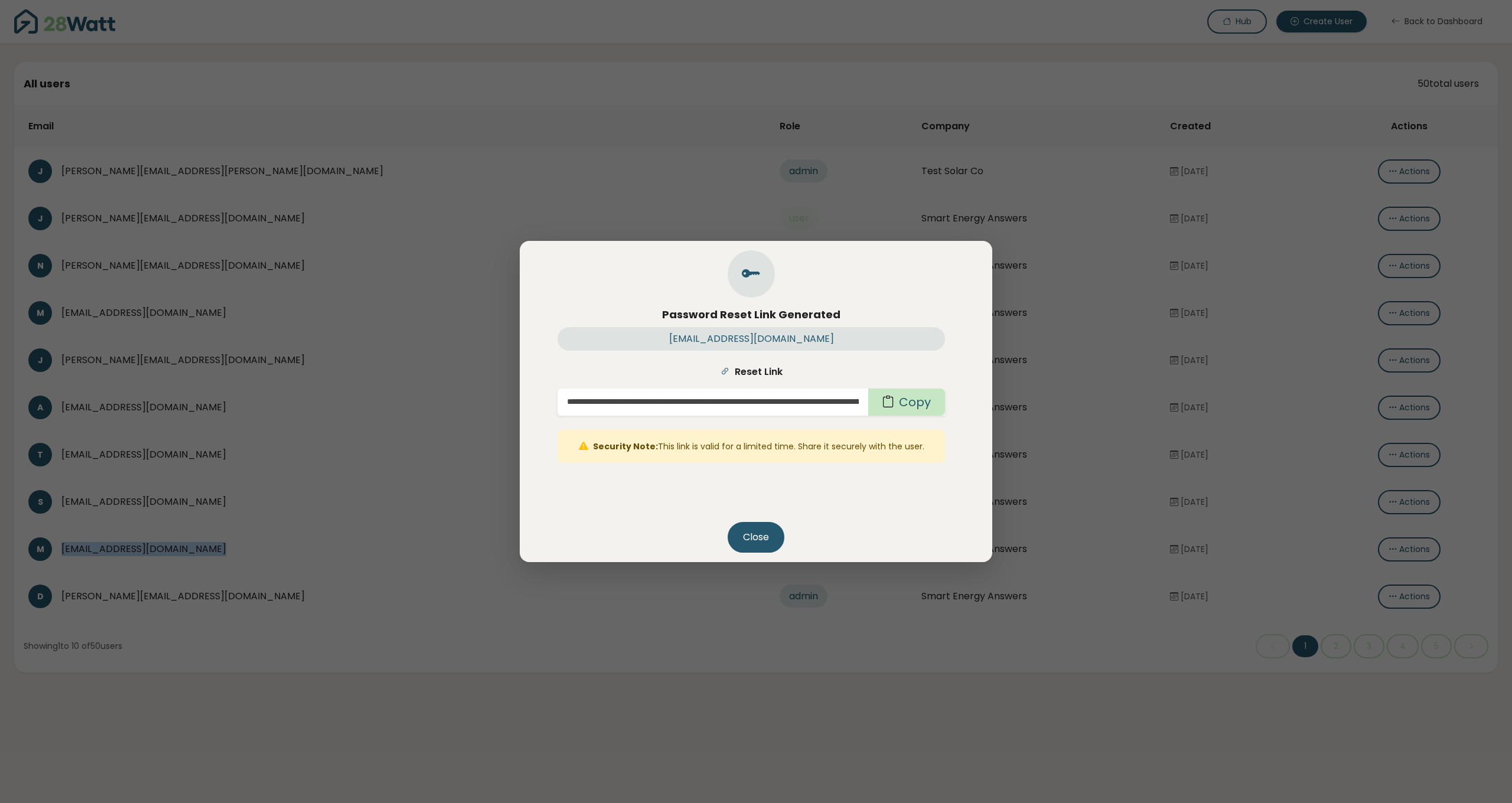
click at [927, 407] on button "Copy" at bounding box center [907, 402] width 77 height 27
click at [752, 536] on button "Close" at bounding box center [756, 537] width 57 height 31
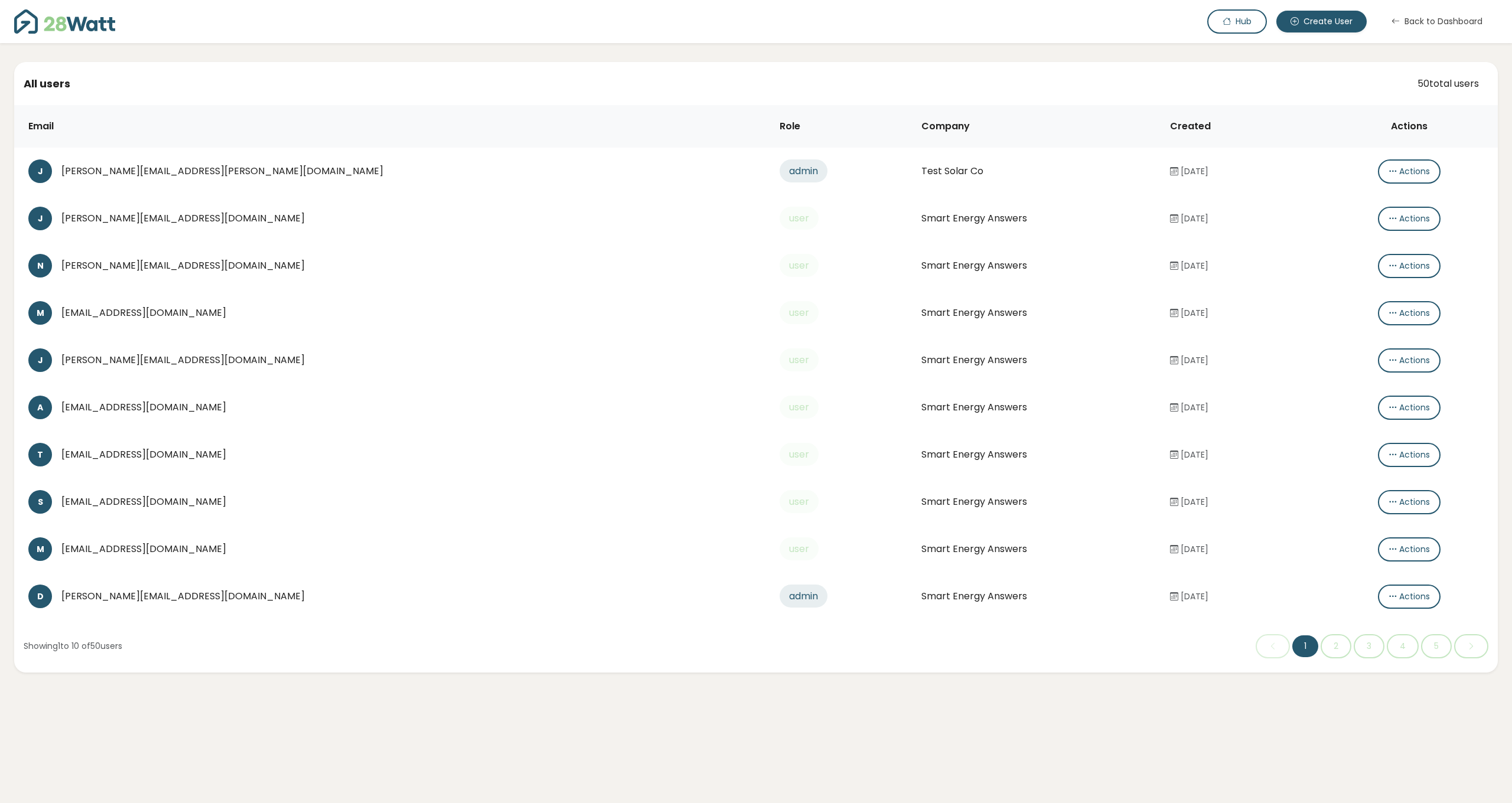
click at [146, 500] on div "[EMAIL_ADDRESS][DOMAIN_NAME]" at bounding box center [411, 502] width 700 height 14
click at [201, 503] on div "[EMAIL_ADDRESS][DOMAIN_NAME]" at bounding box center [411, 502] width 700 height 14
click at [1379, 504] on button "Actions" at bounding box center [1410, 502] width 62 height 24
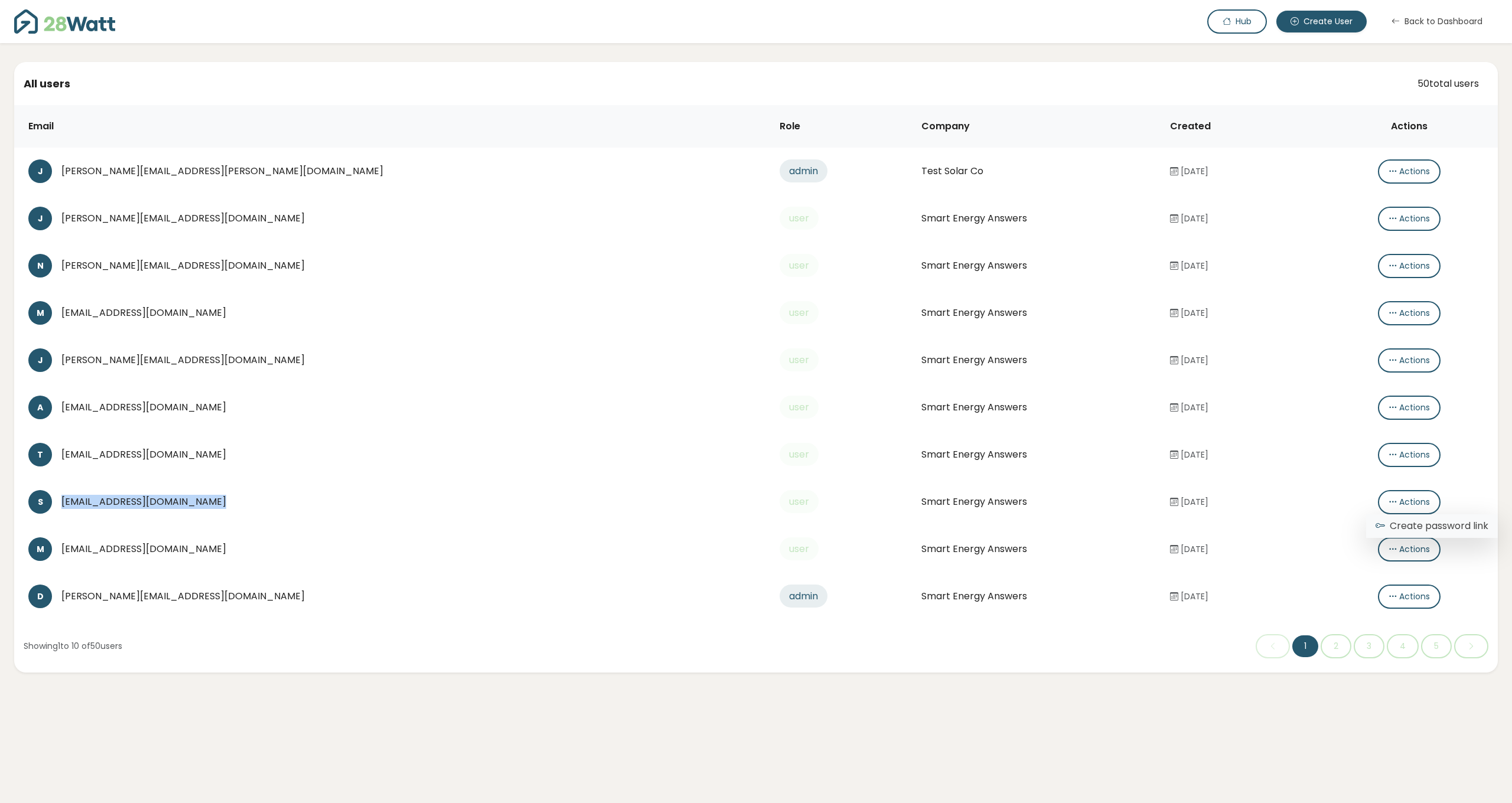
click at [1379, 519] on icon at bounding box center [1380, 526] width 10 height 14
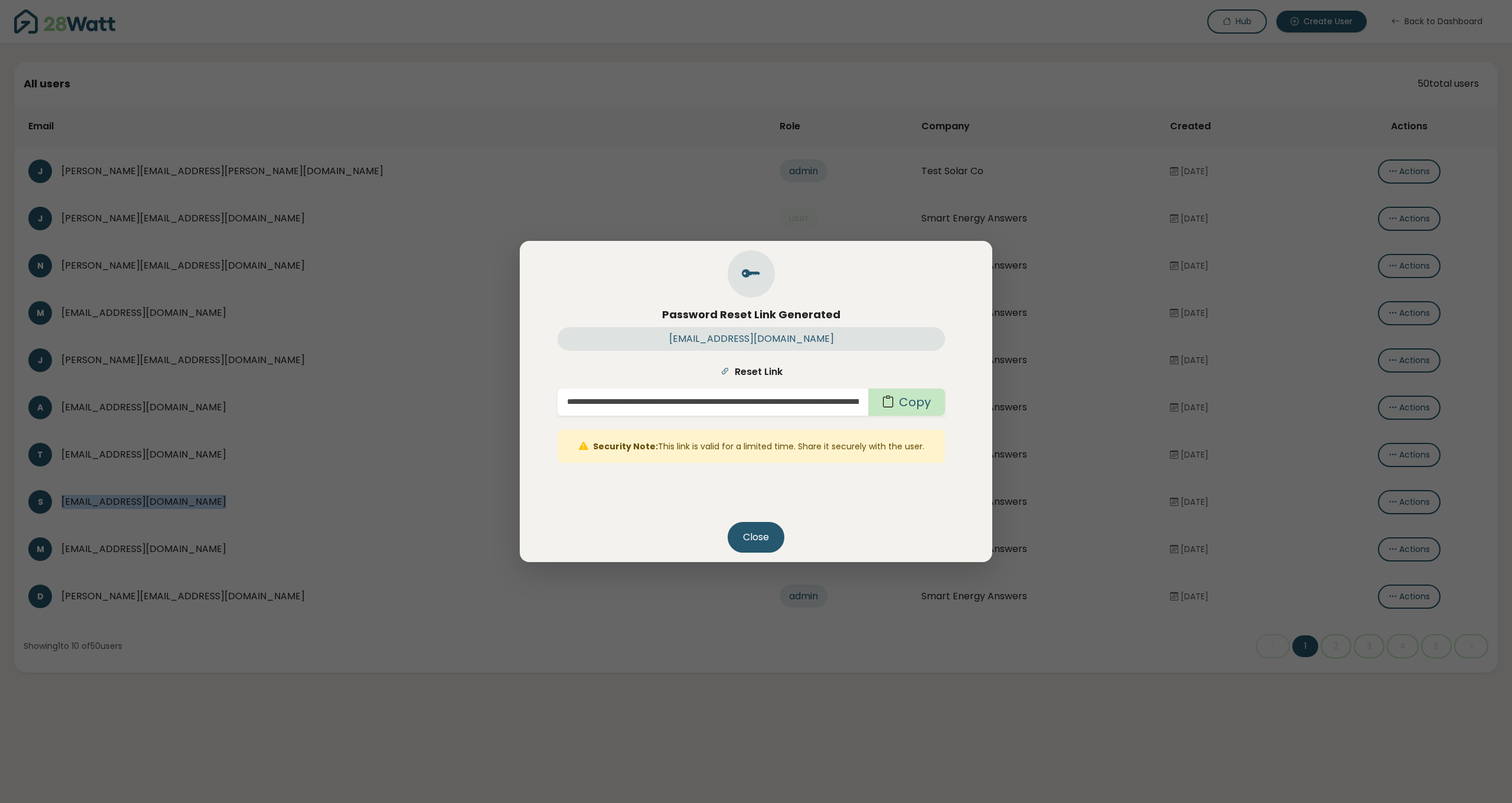
click at [911, 405] on button "Copy" at bounding box center [907, 402] width 77 height 27
click at [761, 541] on button "Close" at bounding box center [756, 537] width 57 height 31
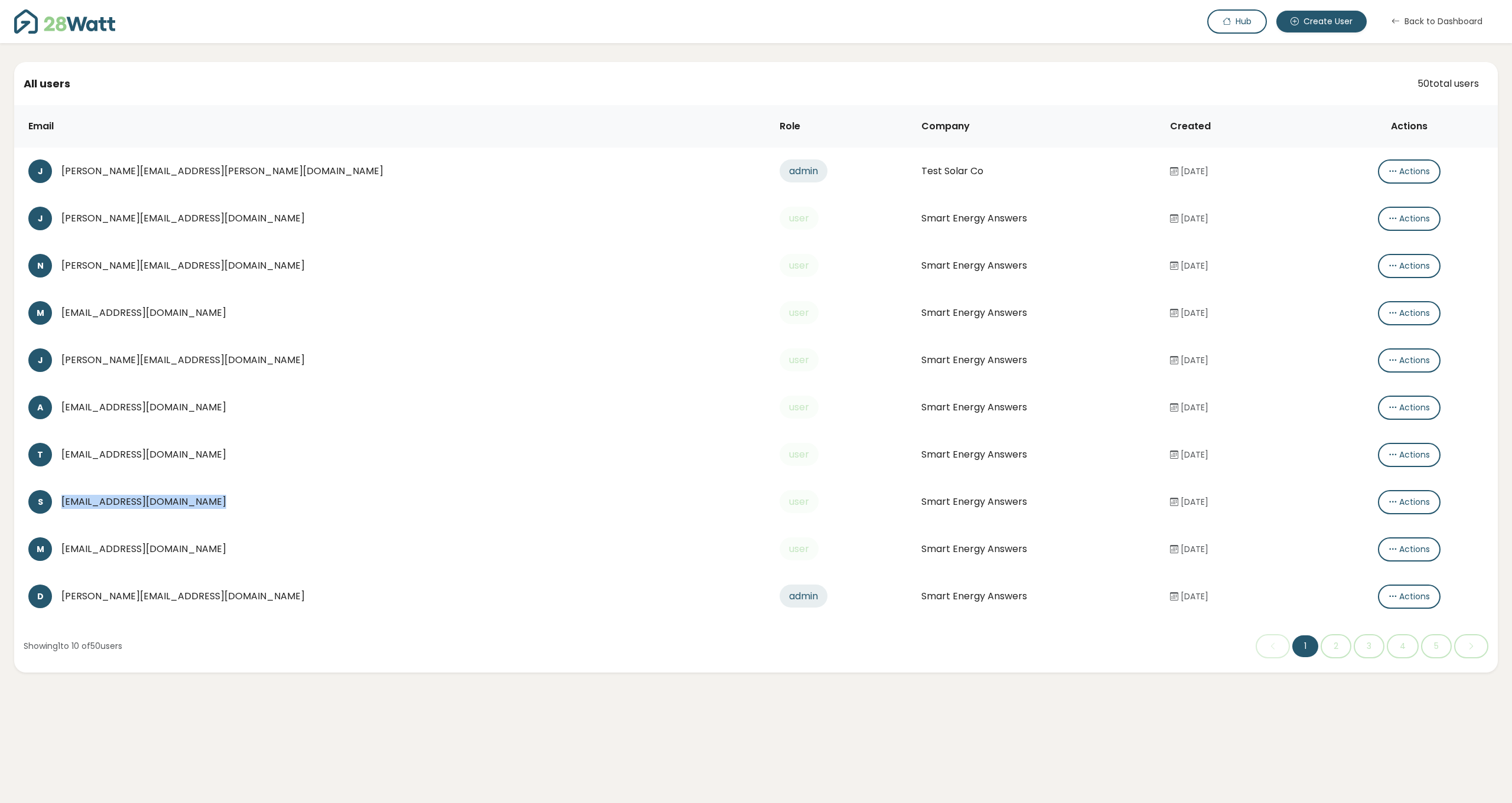
click at [325, 517] on td "S shahid@smartenergyanswers.com.au" at bounding box center [392, 502] width 756 height 47
drag, startPoint x: 243, startPoint y: 502, endPoint x: 64, endPoint y: 503, distance: 179.0
click at [64, 503] on div "[EMAIL_ADDRESS][DOMAIN_NAME]" at bounding box center [411, 502] width 700 height 14
copy div "[EMAIL_ADDRESS][DOMAIN_NAME]"
click at [168, 457] on div "[EMAIL_ADDRESS][DOMAIN_NAME]" at bounding box center [411, 454] width 700 height 14
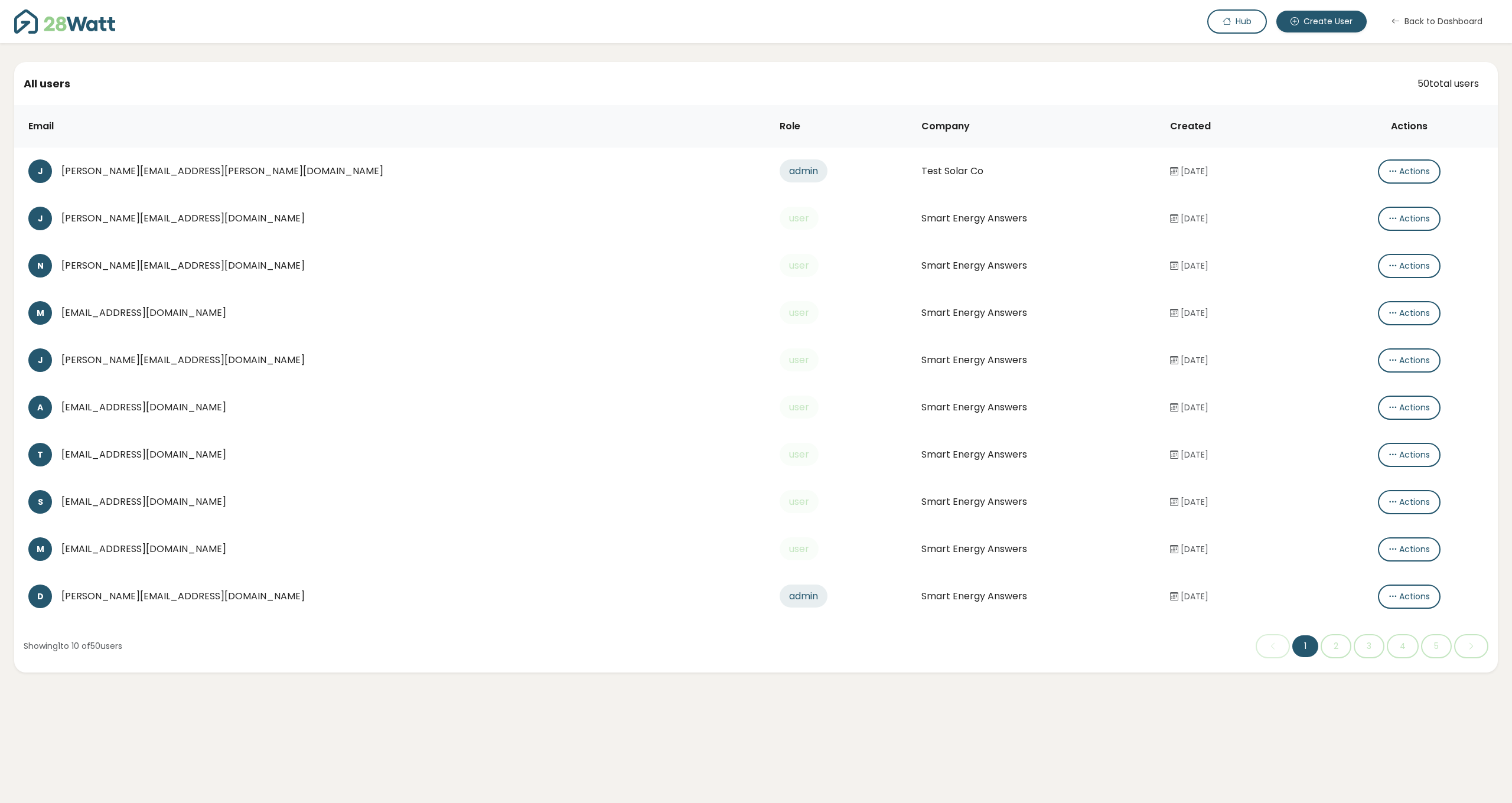
click at [168, 457] on div "[EMAIL_ADDRESS][DOMAIN_NAME]" at bounding box center [411, 454] width 700 height 14
click at [1378, 453] on button "Actions" at bounding box center [1410, 455] width 62 height 24
click at [1385, 475] on button "Create password link" at bounding box center [1432, 478] width 132 height 24
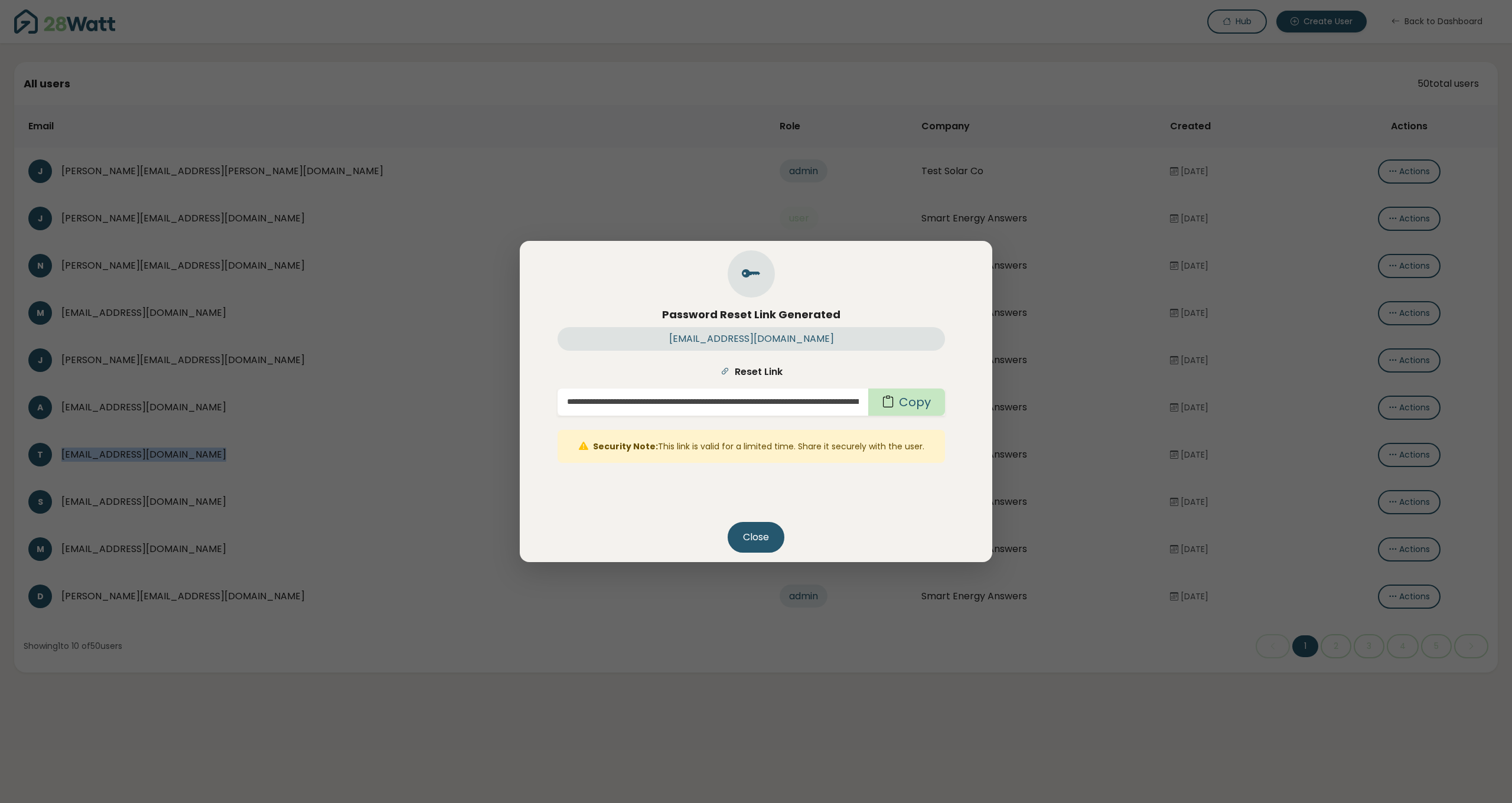
click at [918, 397] on button "Copy" at bounding box center [907, 402] width 77 height 27
click at [756, 536] on button "Close" at bounding box center [756, 537] width 57 height 31
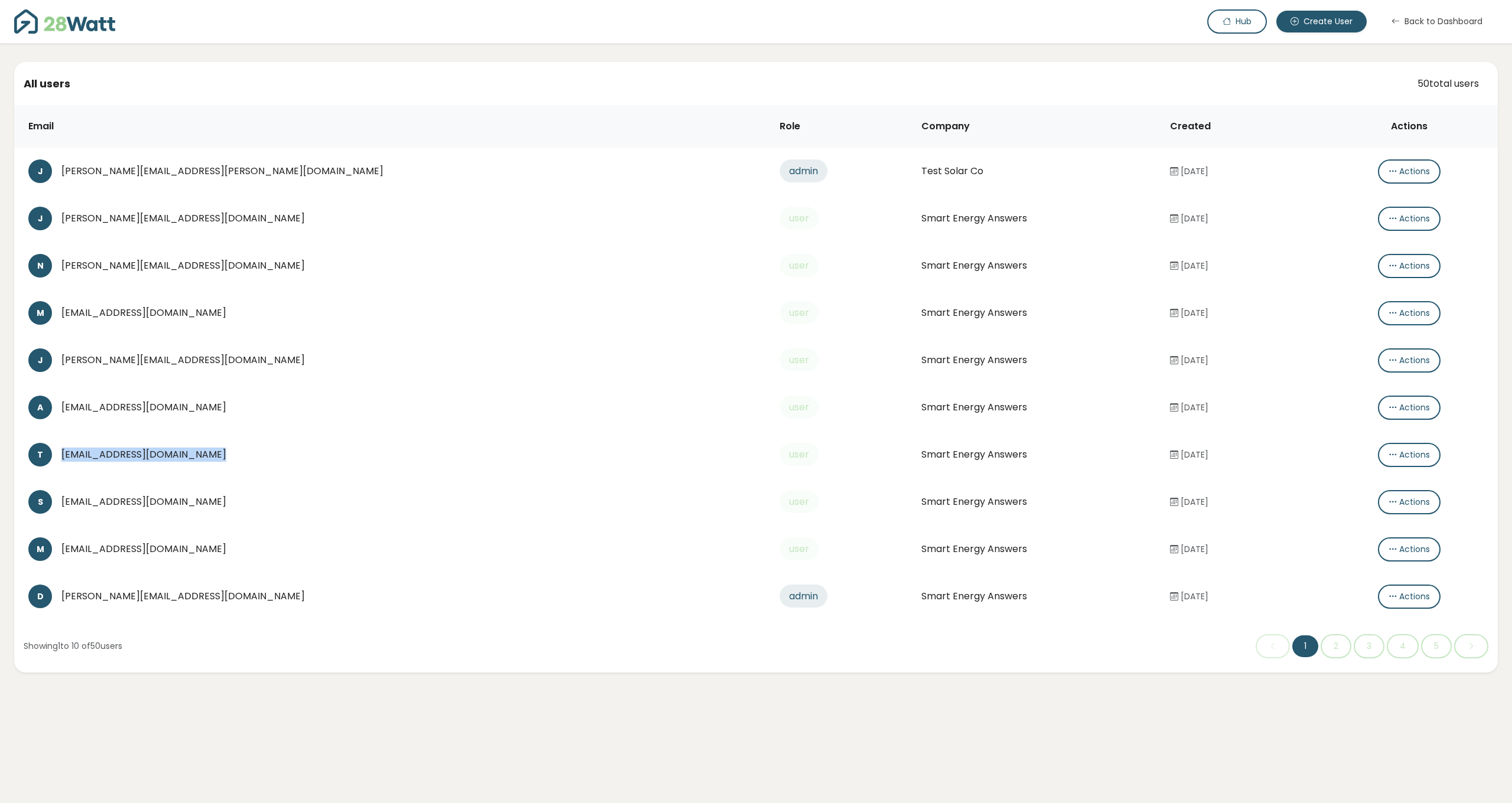
click at [267, 459] on div "[EMAIL_ADDRESS][DOMAIN_NAME]" at bounding box center [411, 454] width 700 height 14
drag, startPoint x: 248, startPoint y: 456, endPoint x: 61, endPoint y: 454, distance: 187.0
click at [61, 454] on div "[EMAIL_ADDRESS][DOMAIN_NAME]" at bounding box center [411, 454] width 700 height 14
copy div "[EMAIL_ADDRESS][DOMAIN_NAME]"
click at [162, 405] on div "[EMAIL_ADDRESS][DOMAIN_NAME]" at bounding box center [411, 407] width 700 height 14
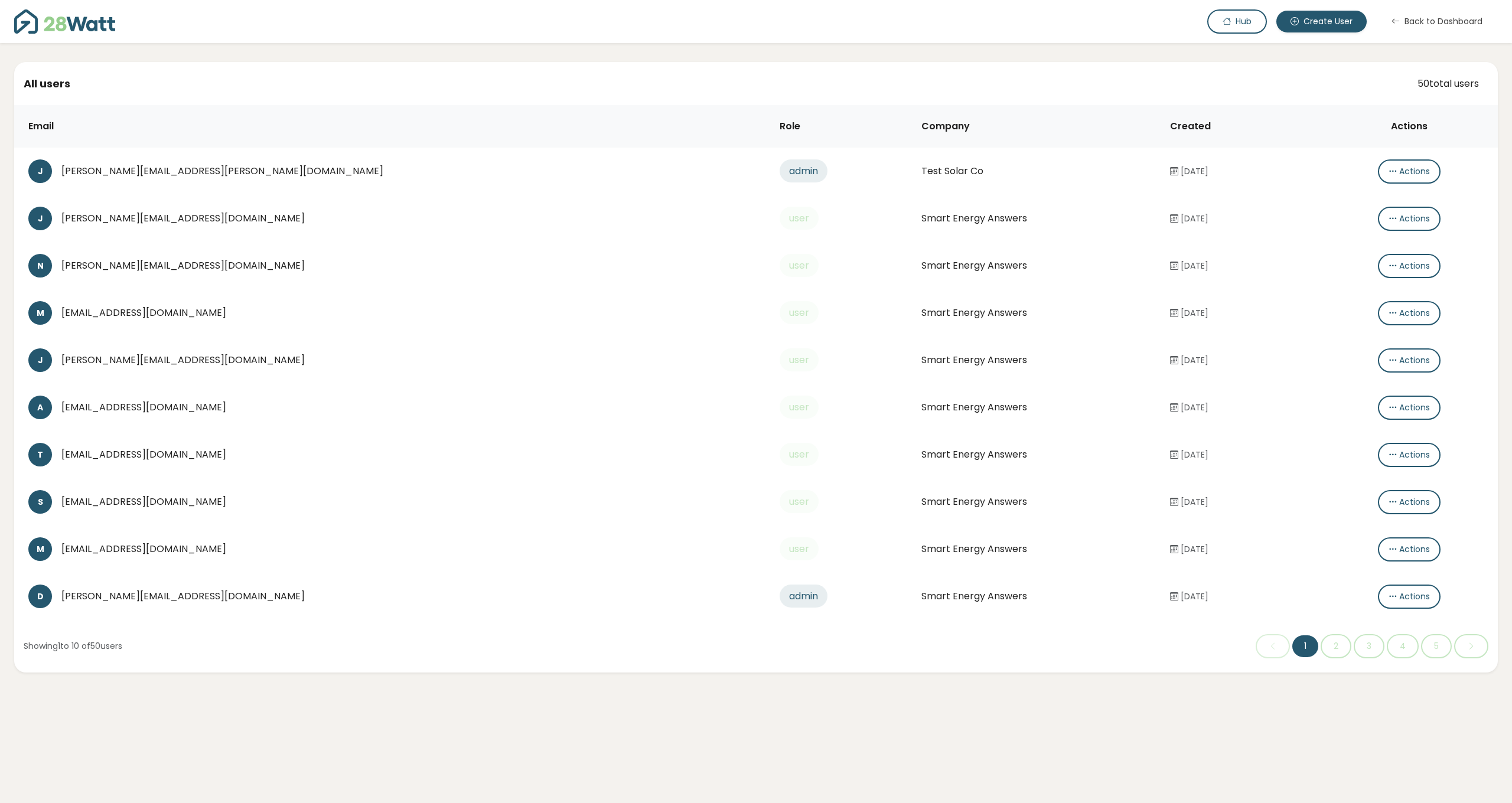
click at [162, 405] on div "[EMAIL_ADDRESS][DOMAIN_NAME]" at bounding box center [411, 407] width 700 height 14
click at [1388, 407] on icon "button" at bounding box center [1392, 407] width 8 height 12
click at [1376, 426] on icon at bounding box center [1380, 431] width 10 height 14
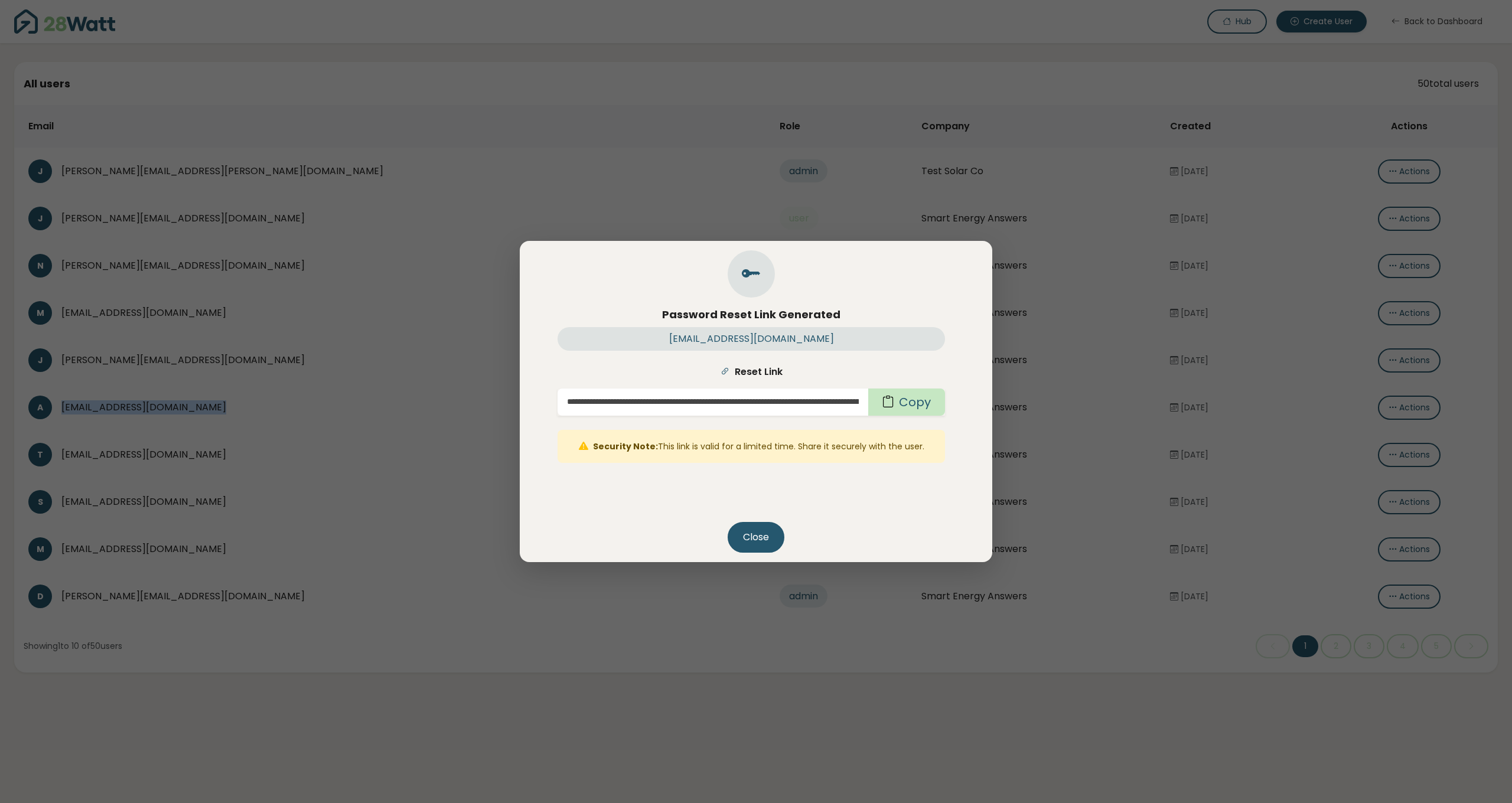
click at [904, 402] on button "Copy" at bounding box center [907, 402] width 77 height 27
click at [206, 422] on div "**********" at bounding box center [756, 402] width 1512 height 803
click at [753, 546] on button "Close" at bounding box center [756, 537] width 57 height 31
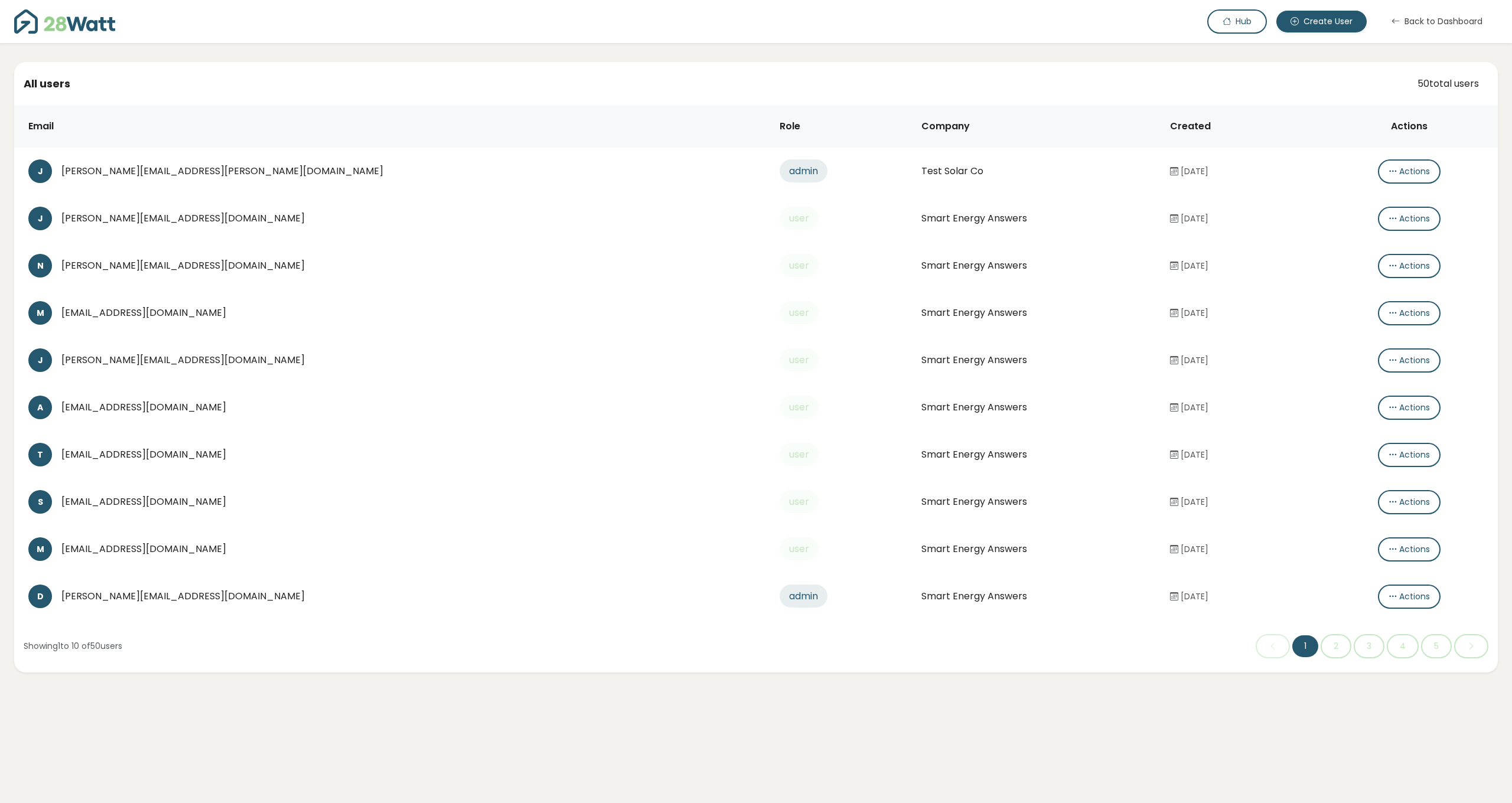
drag, startPoint x: 236, startPoint y: 407, endPoint x: 61, endPoint y: 407, distance: 175.0
click at [61, 407] on div "A archy@smartenergyanswers.com.au" at bounding box center [395, 407] width 733 height 24
copy div "[EMAIL_ADDRESS][DOMAIN_NAME]"
click at [138, 360] on div "[PERSON_NAME][EMAIL_ADDRESS][DOMAIN_NAME]" at bounding box center [411, 360] width 700 height 14
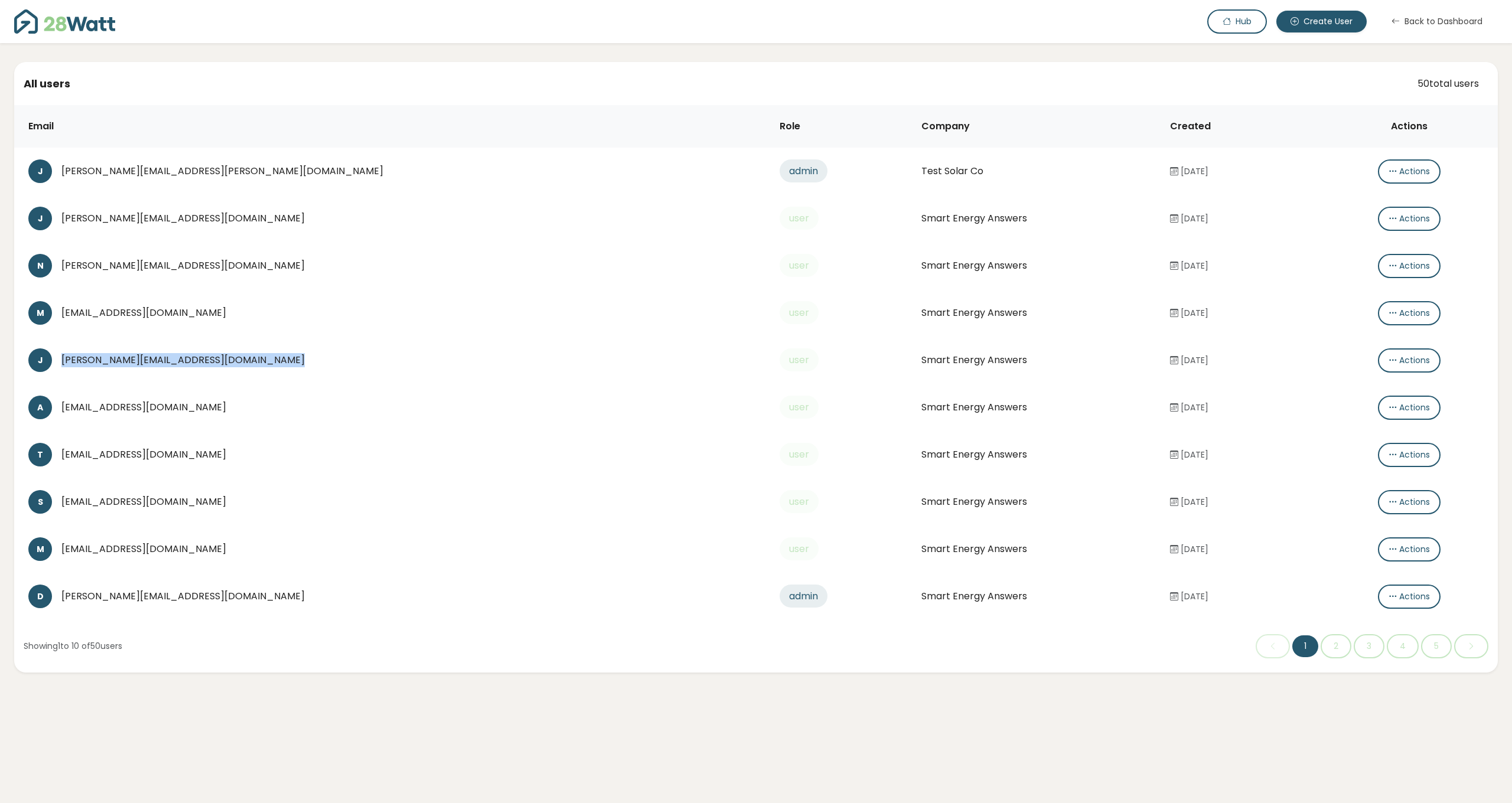
click at [138, 360] on div "[PERSON_NAME][EMAIL_ADDRESS][DOMAIN_NAME]" at bounding box center [411, 360] width 700 height 14
click at [1395, 359] on button "Actions" at bounding box center [1410, 360] width 62 height 24
click at [1395, 382] on button "Create password link" at bounding box center [1432, 384] width 132 height 24
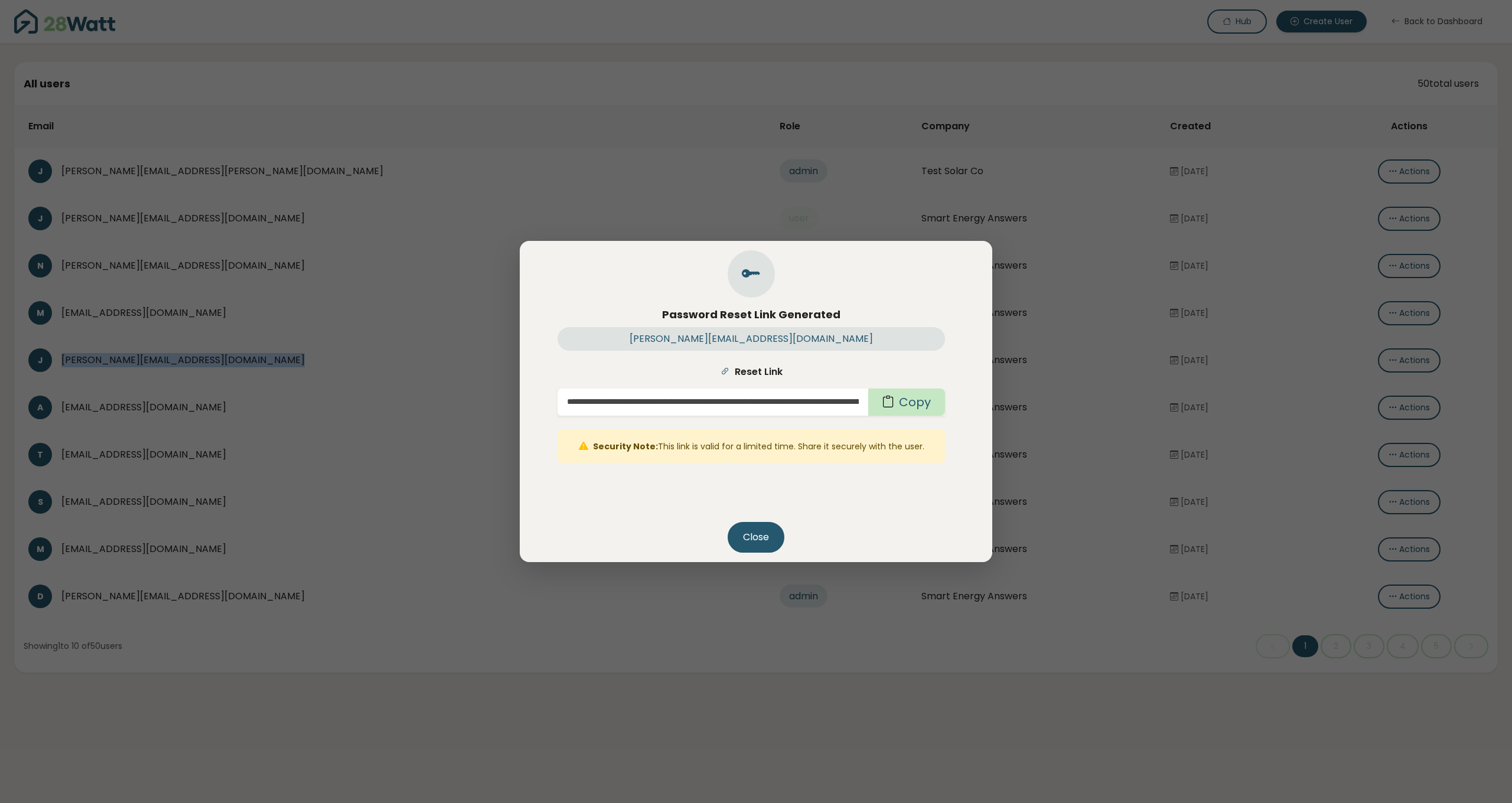
click at [926, 397] on button "Copy" at bounding box center [907, 402] width 77 height 27
click at [765, 529] on button "Close" at bounding box center [756, 537] width 57 height 31
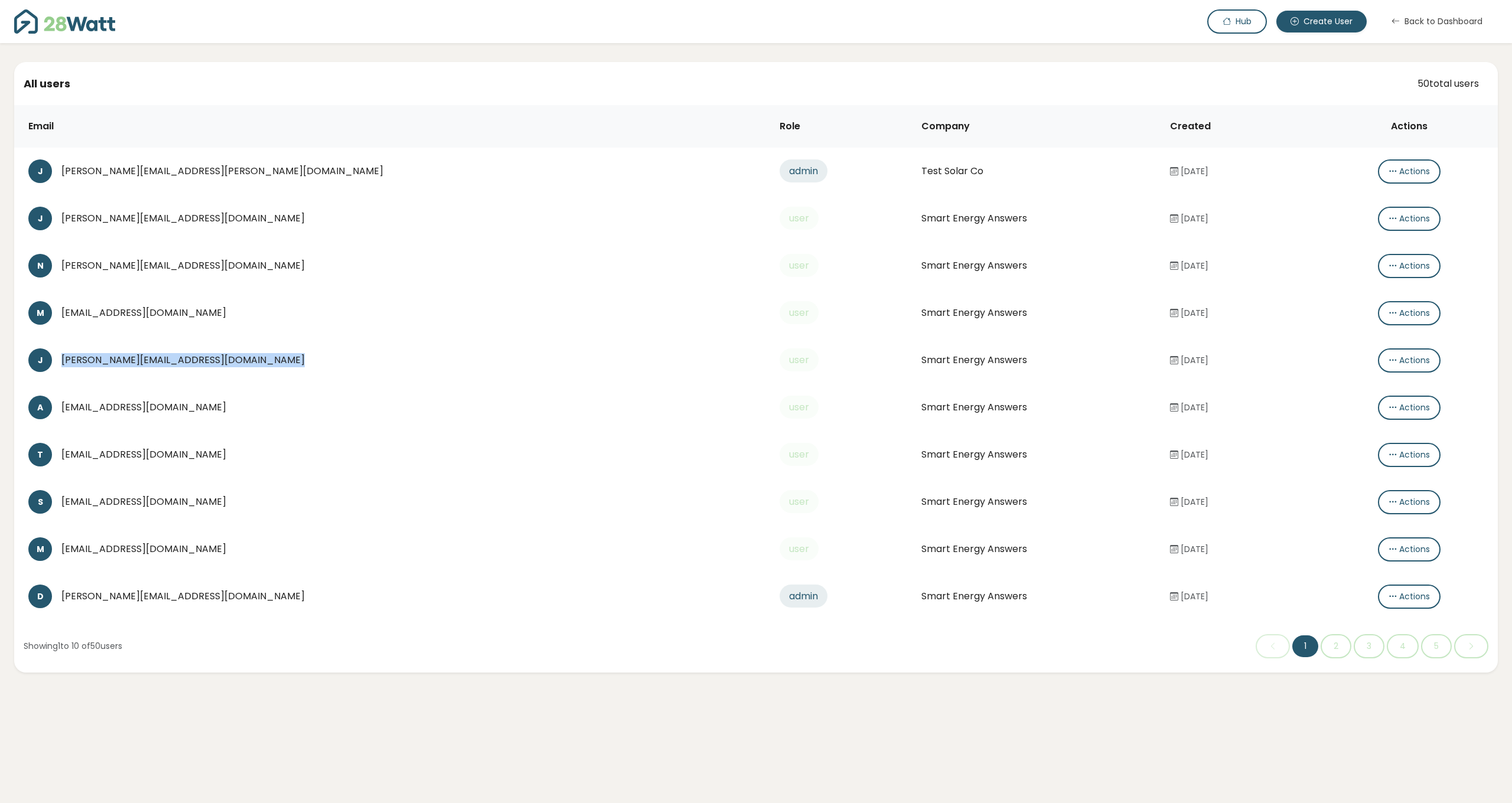
click at [238, 366] on div "[PERSON_NAME][EMAIL_ADDRESS][DOMAIN_NAME]" at bounding box center [411, 360] width 700 height 14
click at [229, 361] on div "[PERSON_NAME][EMAIL_ADDRESS][DOMAIN_NAME]" at bounding box center [411, 360] width 700 height 14
click at [229, 337] on td "J josh@smartenergyanswers.com.au" at bounding box center [392, 360] width 756 height 47
drag, startPoint x: 228, startPoint y: 360, endPoint x: 60, endPoint y: 363, distance: 168.0
click at [60, 363] on div "J josh@smartenergyanswers.com.au" at bounding box center [395, 360] width 733 height 24
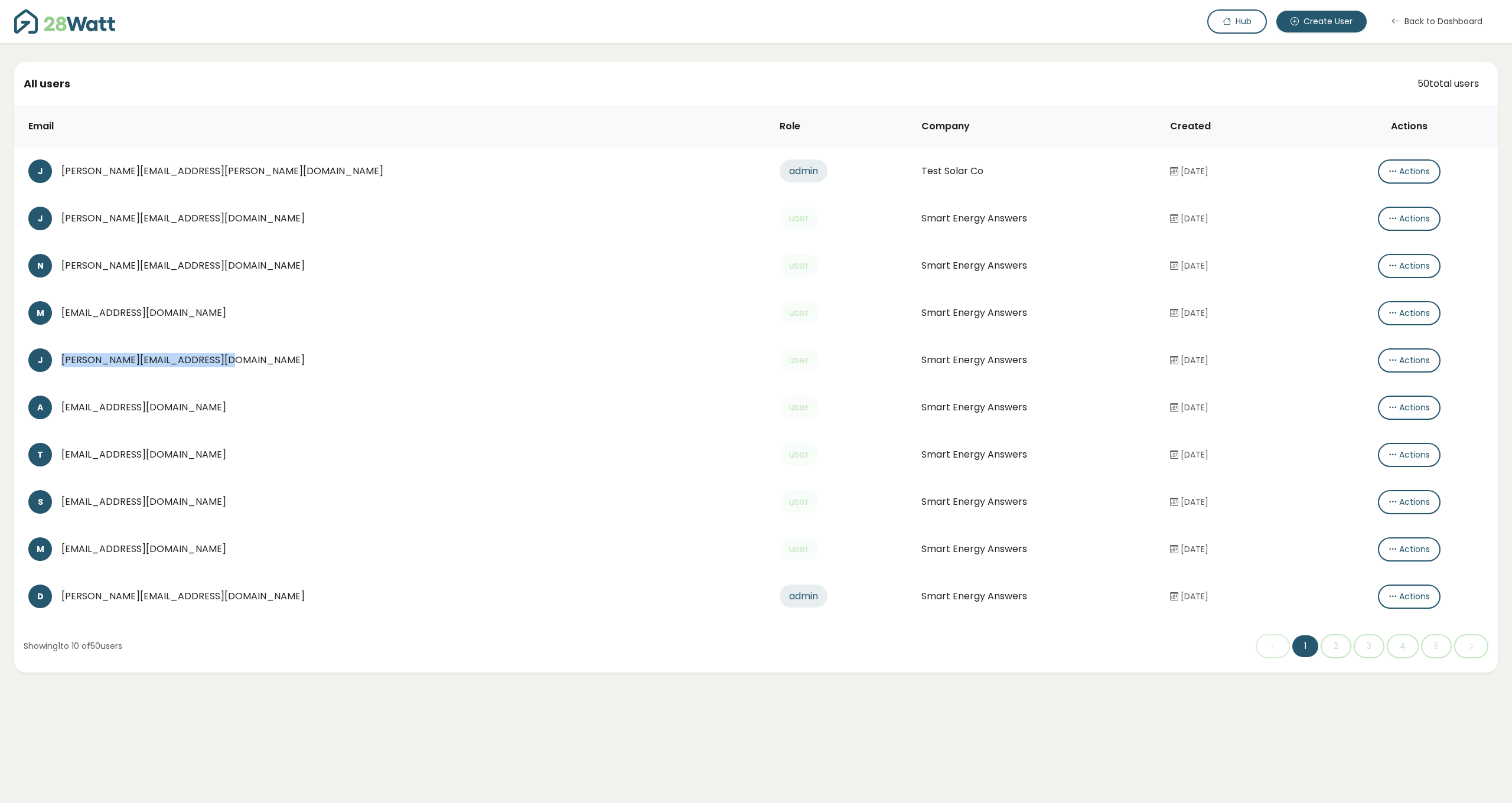
copy div "[PERSON_NAME][EMAIL_ADDRESS][DOMAIN_NAME]"
click at [140, 316] on div "[EMAIL_ADDRESS][DOMAIN_NAME]" at bounding box center [411, 313] width 700 height 14
click at [1378, 306] on button "Actions" at bounding box center [1410, 313] width 62 height 24
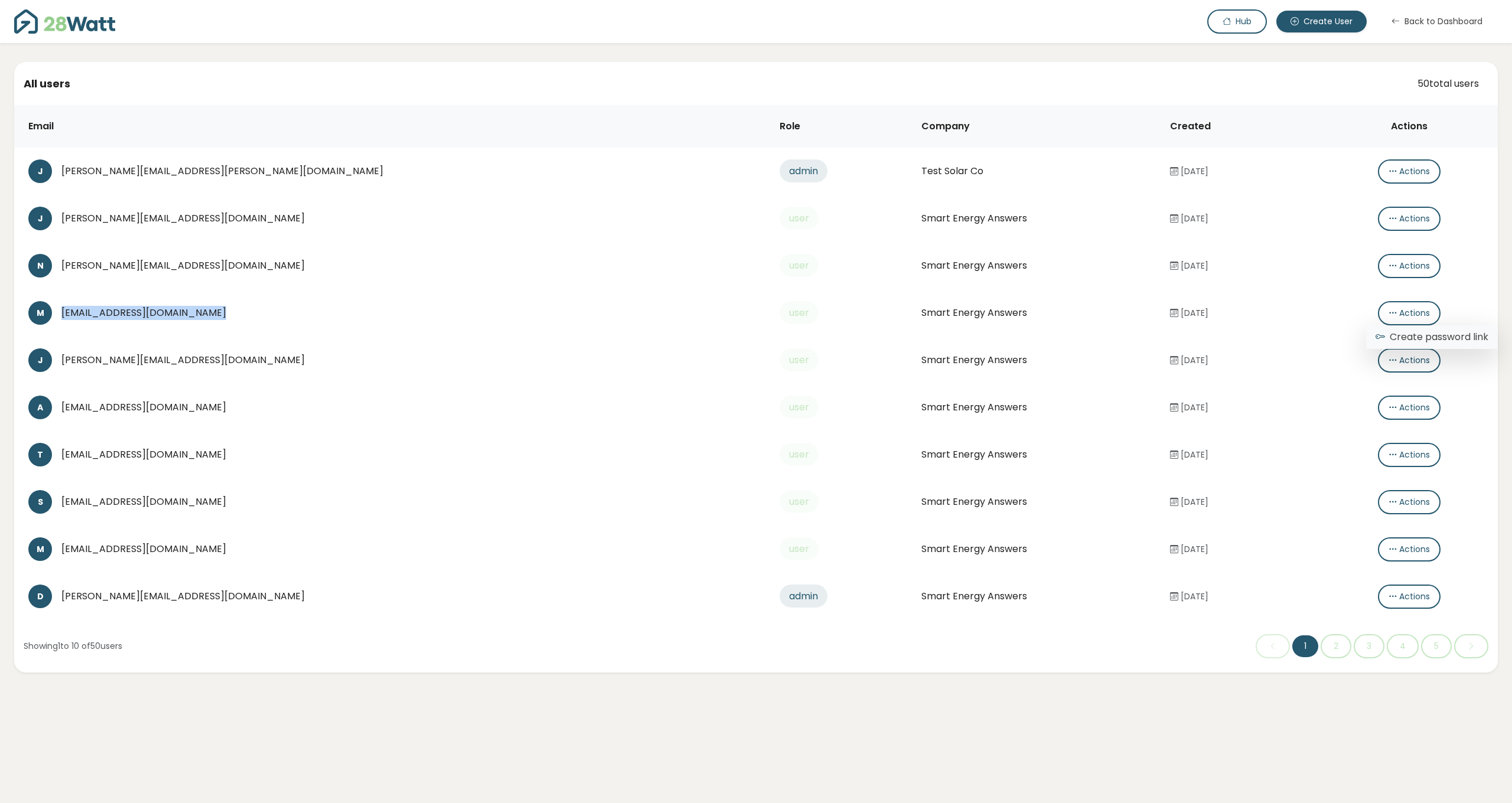
click at [1380, 333] on icon at bounding box center [1380, 337] width 10 height 14
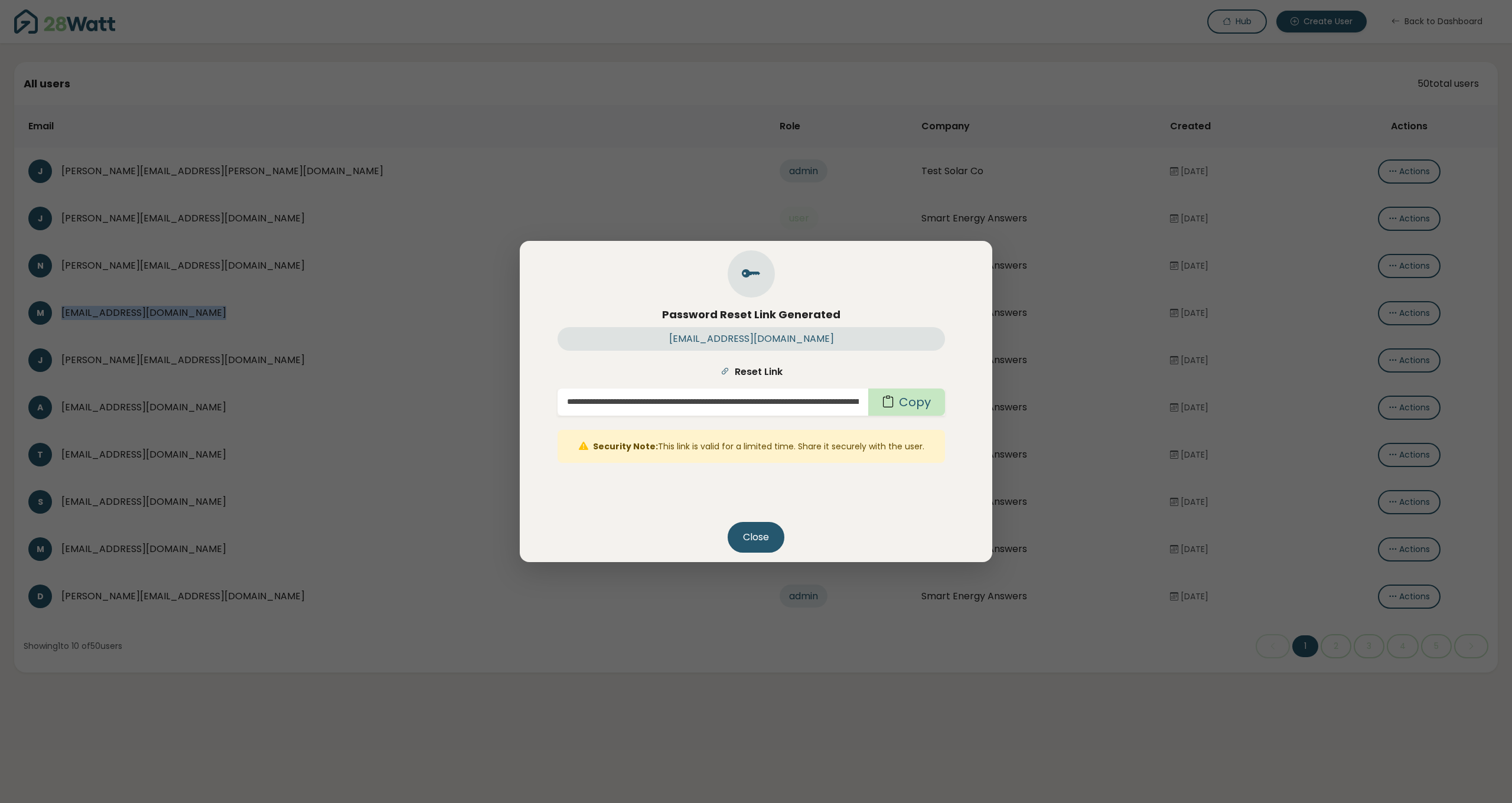
click at [903, 395] on button "Copy" at bounding box center [907, 402] width 77 height 27
click at [746, 536] on button "Close" at bounding box center [756, 537] width 57 height 31
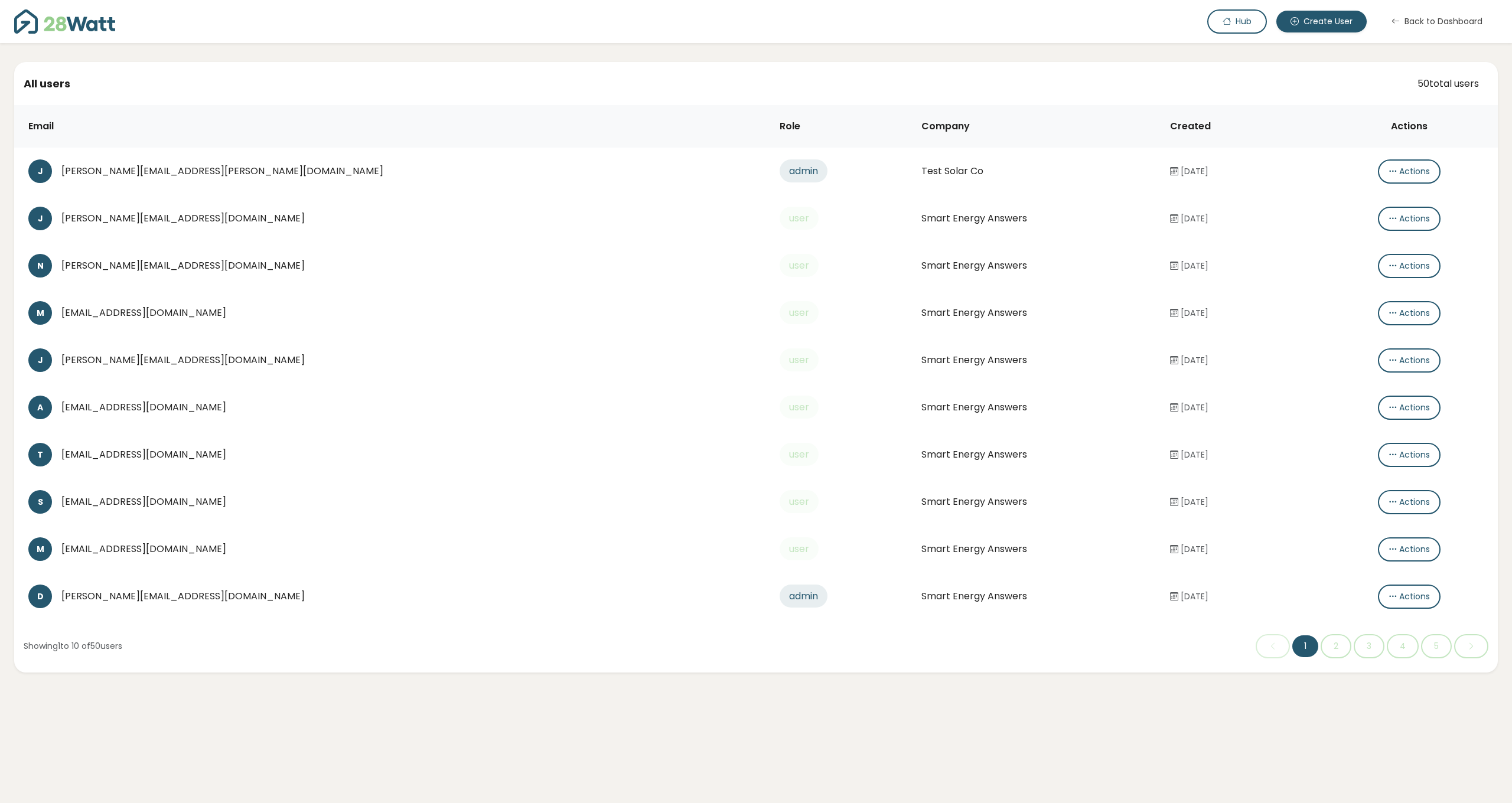
click at [455, 424] on td "A archy@smartenergyanswers.com.au" at bounding box center [392, 407] width 756 height 47
drag, startPoint x: 236, startPoint y: 313, endPoint x: 63, endPoint y: 317, distance: 173.0
click at [63, 317] on div "[EMAIL_ADDRESS][DOMAIN_NAME]" at bounding box center [411, 313] width 700 height 14
copy div "[EMAIL_ADDRESS][DOMAIN_NAME]"
click at [127, 265] on div "[PERSON_NAME][EMAIL_ADDRESS][DOMAIN_NAME]" at bounding box center [411, 265] width 700 height 14
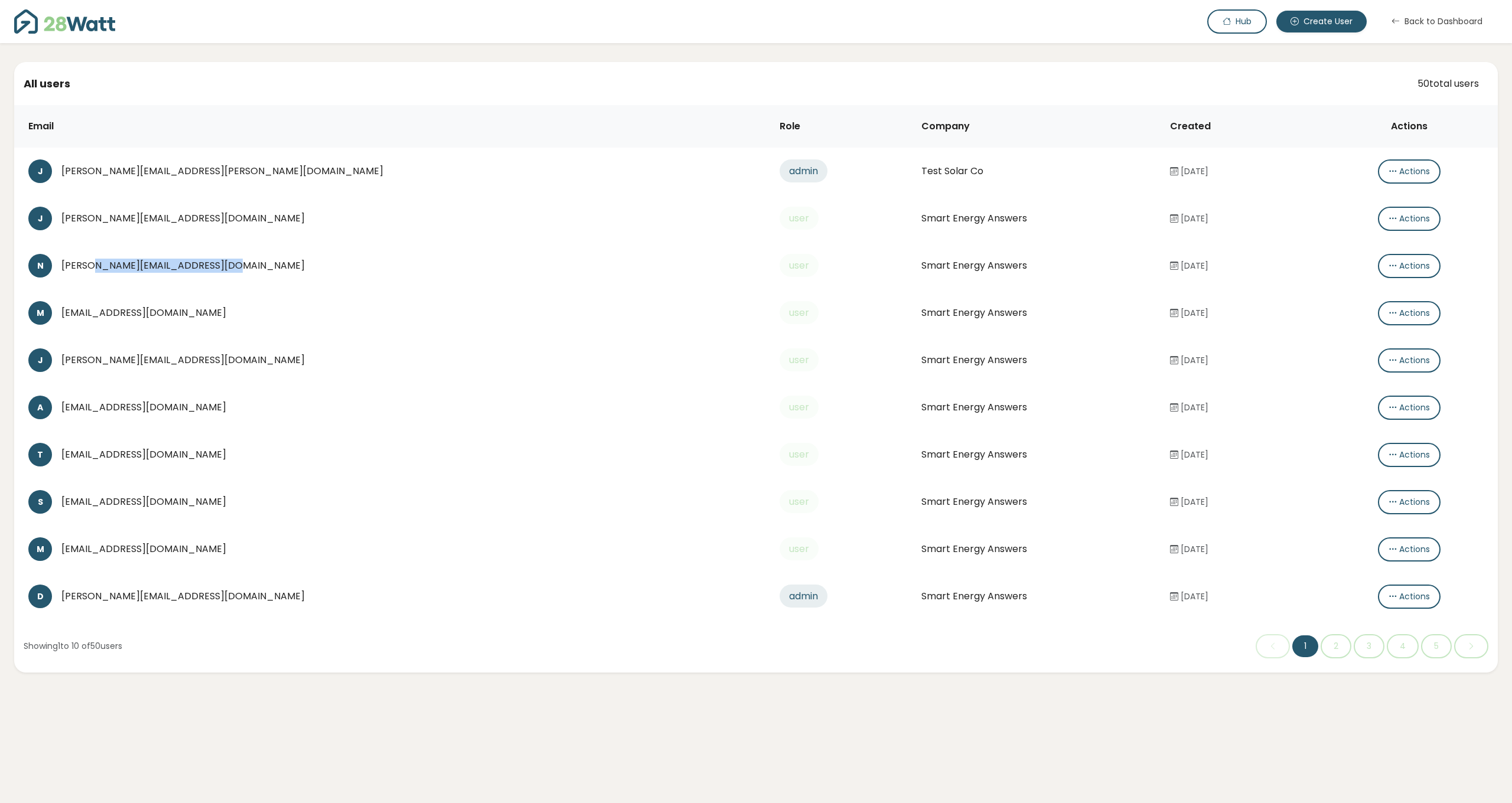
click at [127, 265] on div "[PERSON_NAME][EMAIL_ADDRESS][DOMAIN_NAME]" at bounding box center [411, 265] width 700 height 14
click at [1388, 269] on icon "button" at bounding box center [1392, 265] width 8 height 12
click at [1381, 287] on icon at bounding box center [1380, 290] width 10 height 14
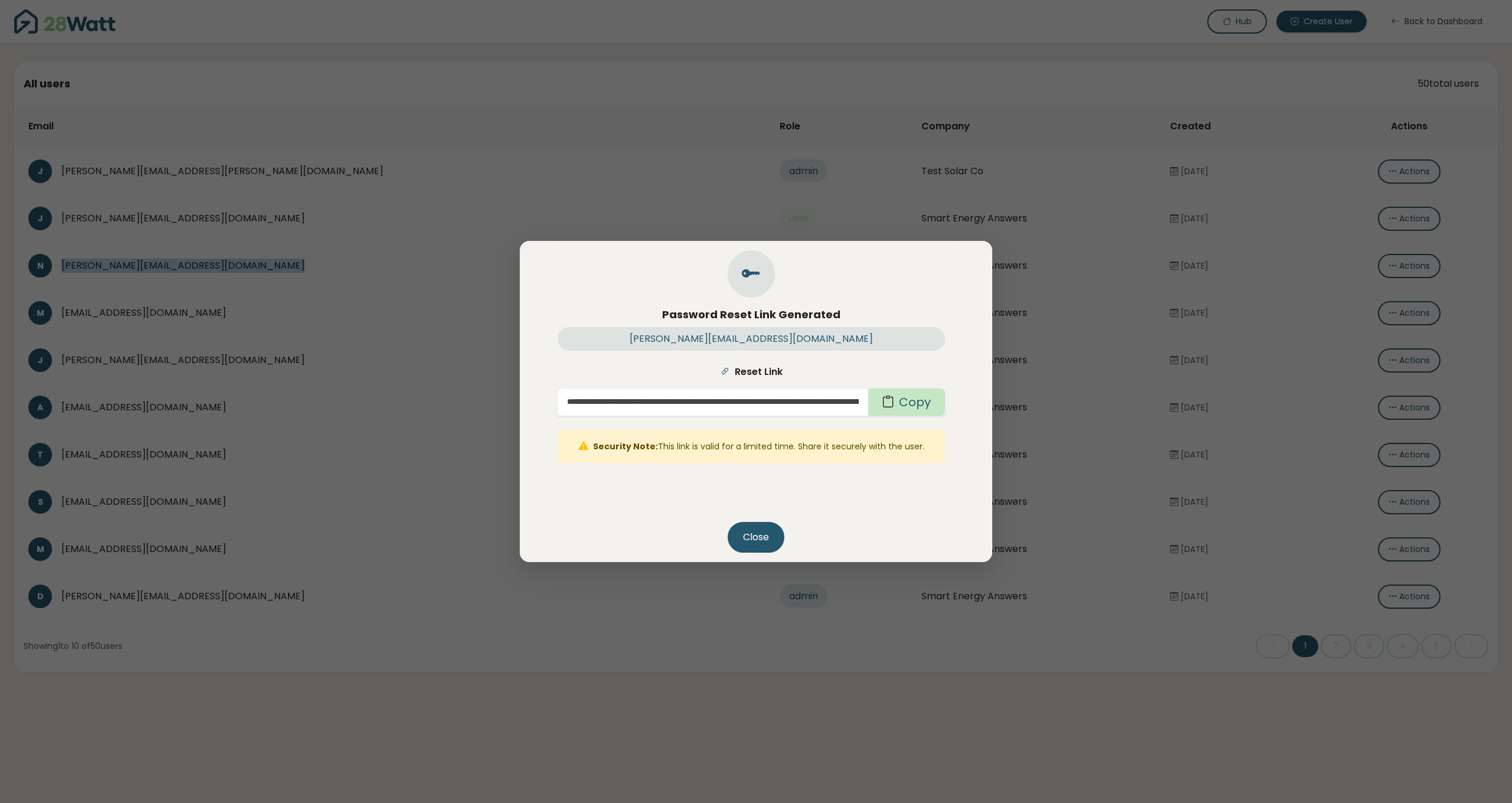
click at [928, 397] on button "Copy" at bounding box center [907, 402] width 77 height 27
click at [761, 540] on button "Close" at bounding box center [756, 537] width 57 height 31
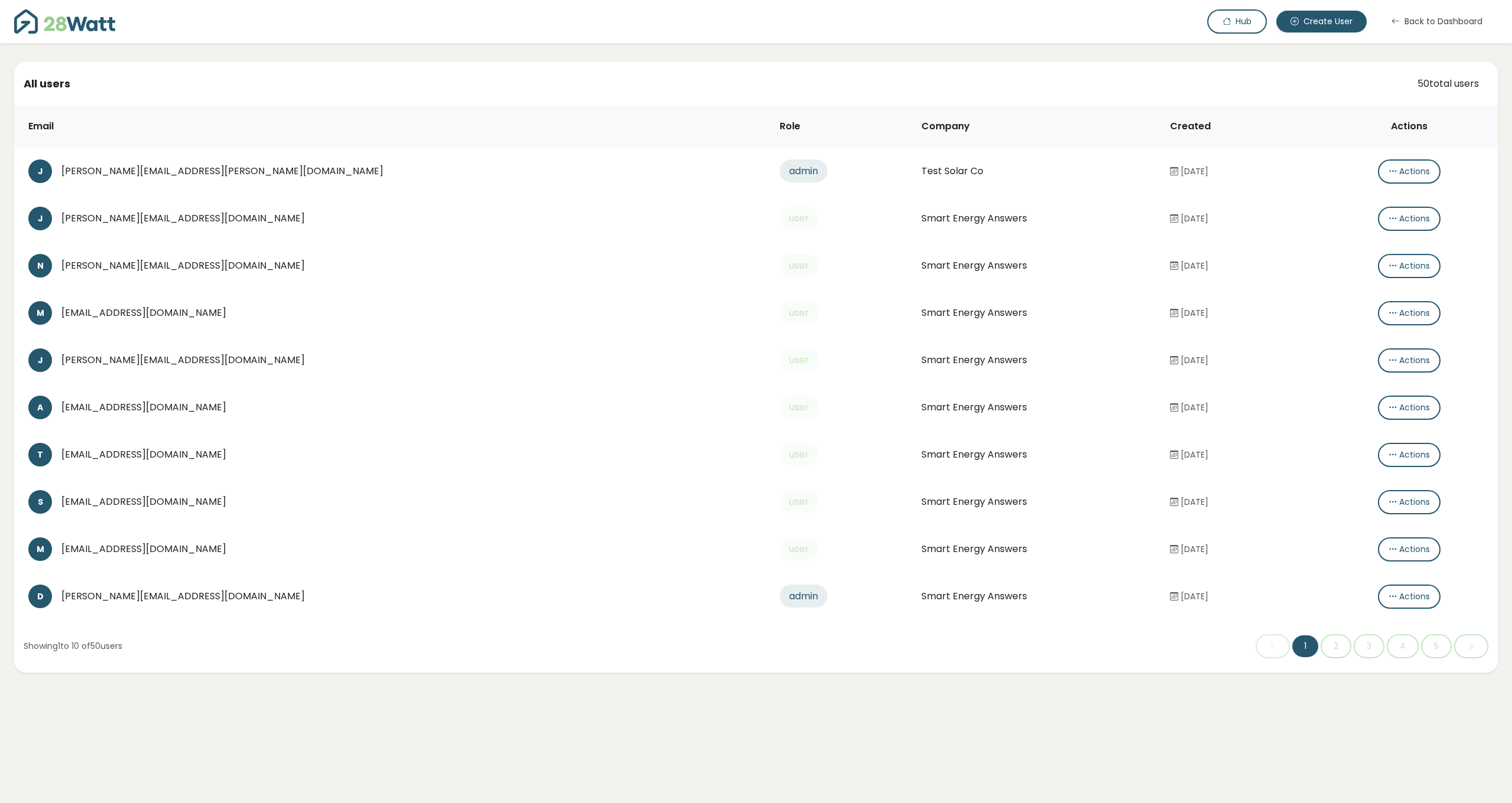
click at [192, 218] on div "[PERSON_NAME][EMAIL_ADDRESS][DOMAIN_NAME]" at bounding box center [411, 218] width 700 height 14
click at [1378, 225] on button "Actions" at bounding box center [1410, 219] width 62 height 24
click at [1406, 241] on button "Create password link" at bounding box center [1432, 242] width 132 height 24
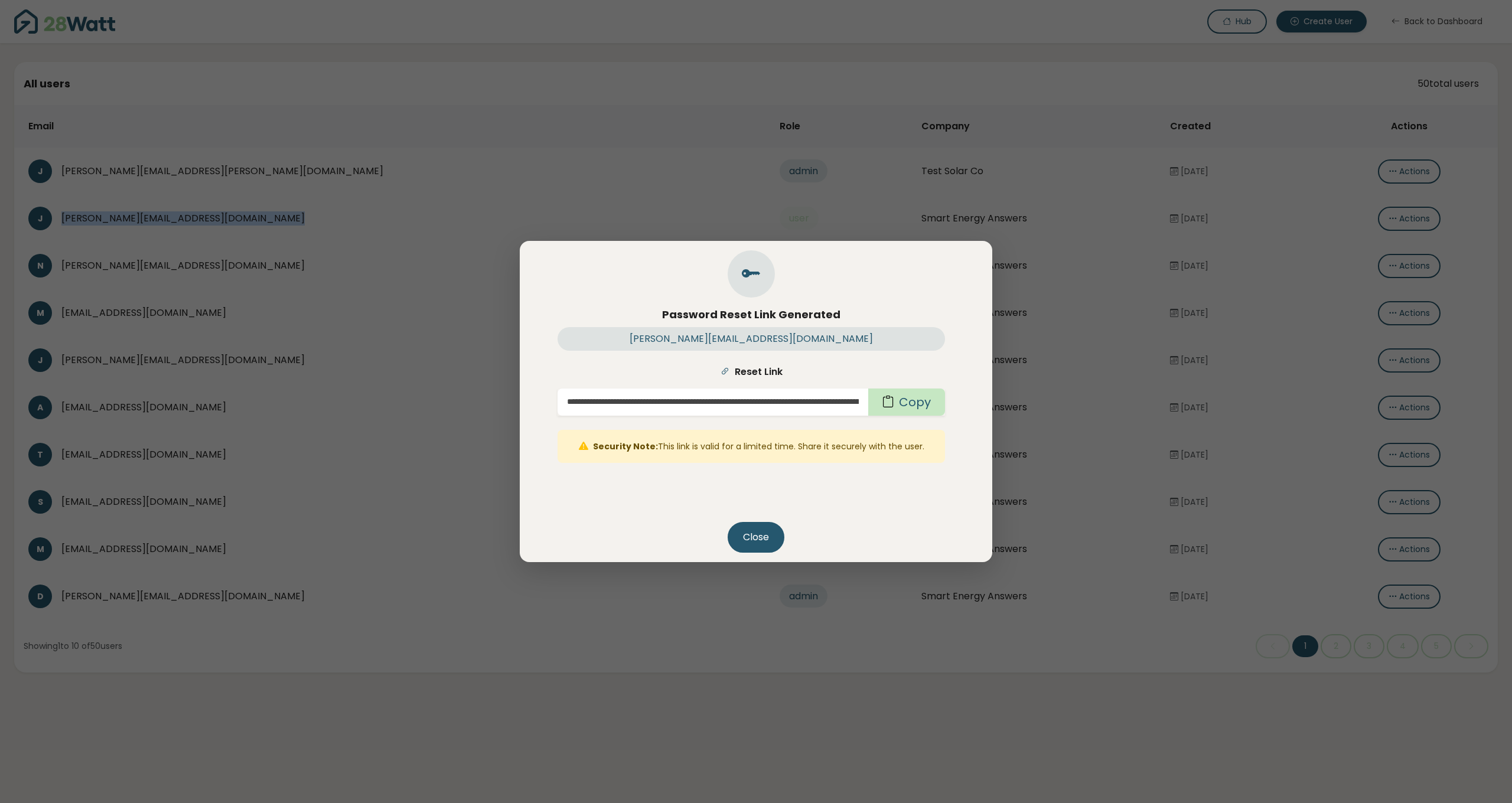
click at [934, 407] on button "Copy" at bounding box center [907, 402] width 77 height 27
click at [708, 405] on input "**********" at bounding box center [705, 402] width 295 height 27
click at [713, 402] on input "**********" at bounding box center [705, 402] width 295 height 27
click at [723, 402] on input "**********" at bounding box center [705, 402] width 295 height 27
click at [754, 538] on button "Close" at bounding box center [756, 537] width 57 height 31
